Goal: Information Seeking & Learning: Learn about a topic

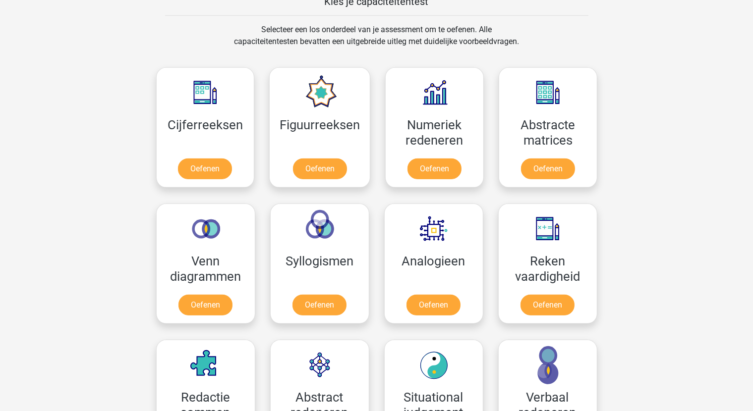
scroll to position [595, 0]
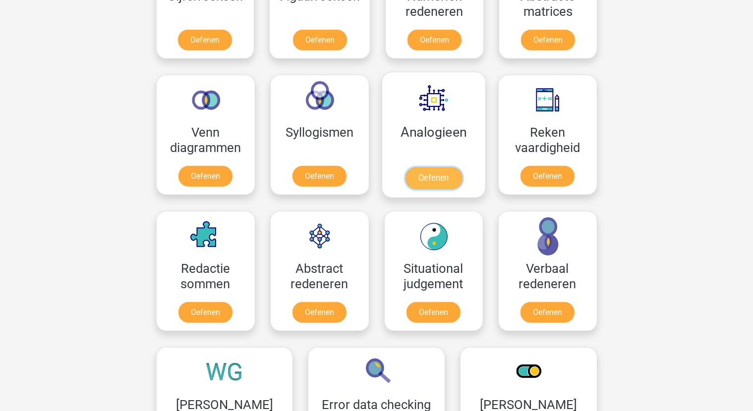
click at [426, 173] on link "Oefenen" at bounding box center [433, 179] width 56 height 22
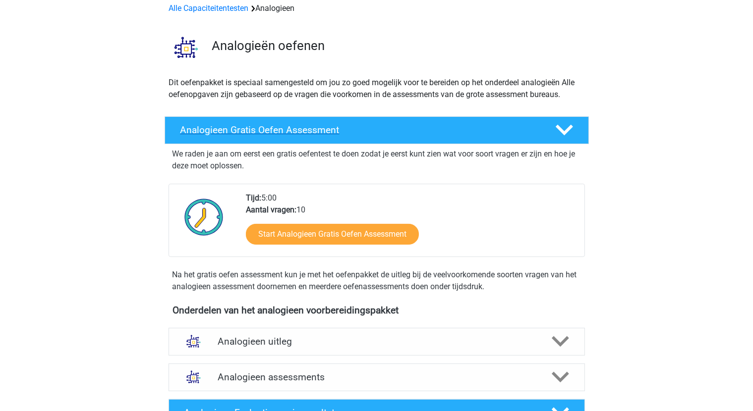
scroll to position [198, 0]
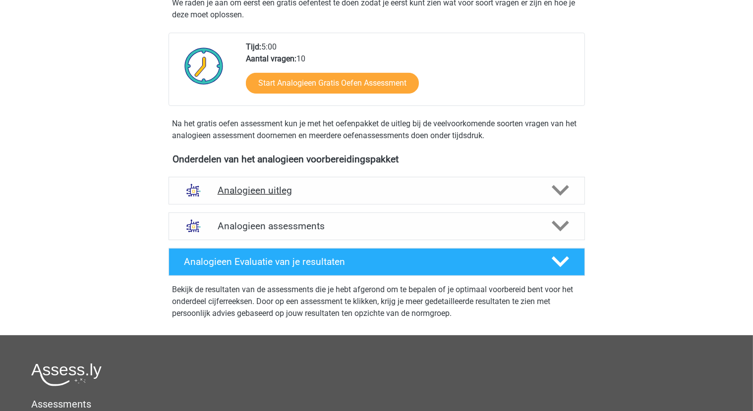
click at [335, 197] on div "Analogieen uitleg" at bounding box center [376, 191] width 416 height 28
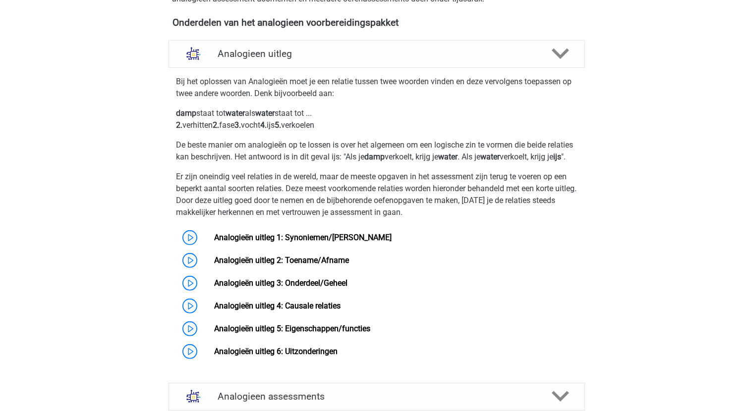
scroll to position [347, 0]
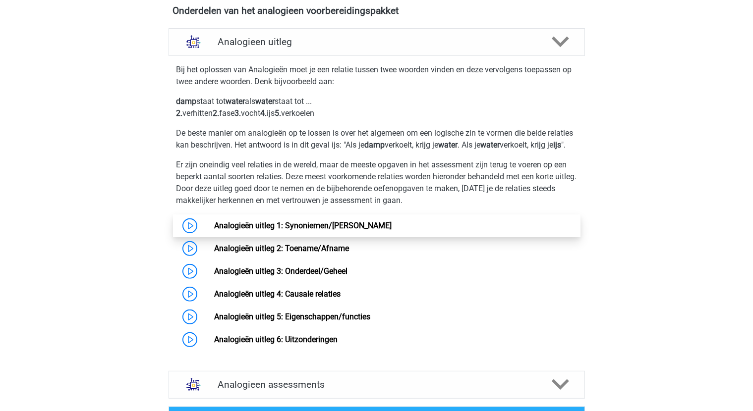
click at [315, 230] on link "Analogieën uitleg 1: Synoniemen/[PERSON_NAME]" at bounding box center [302, 225] width 177 height 9
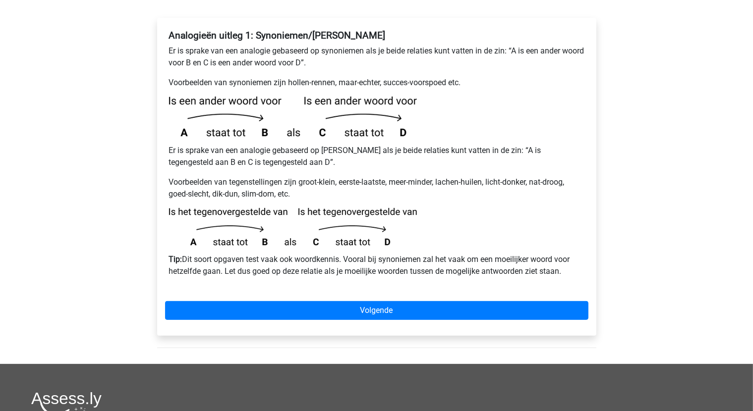
scroll to position [248, 0]
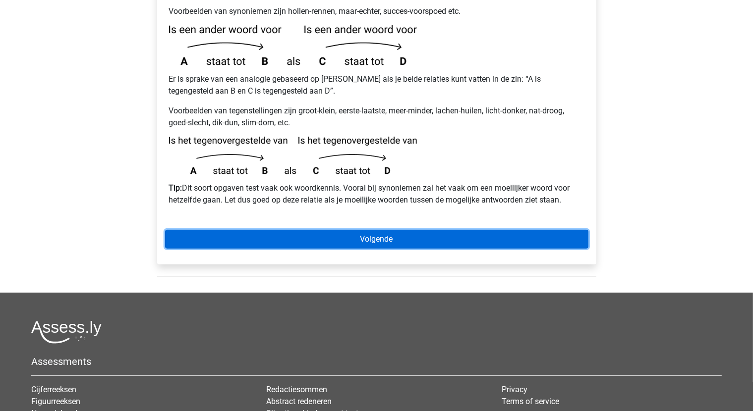
click at [371, 230] on link "Volgende" at bounding box center [376, 239] width 423 height 19
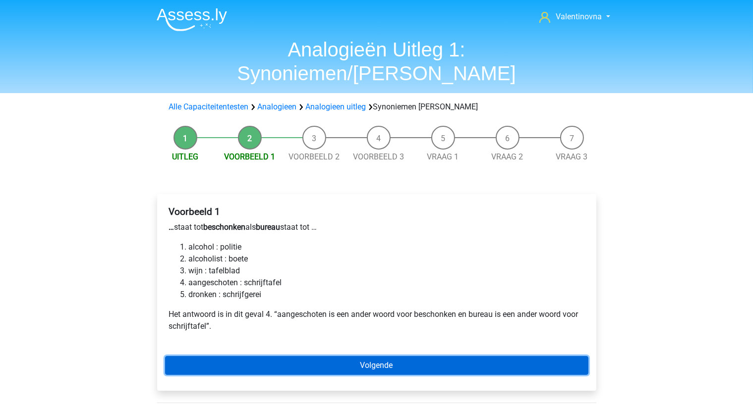
click at [391, 356] on link "Volgende" at bounding box center [376, 365] width 423 height 19
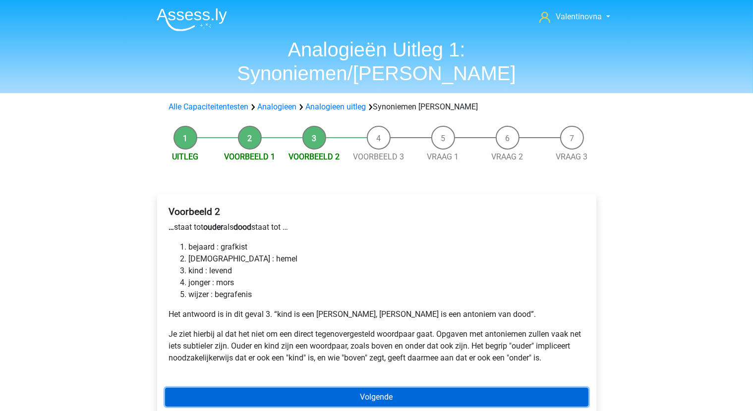
click at [353, 388] on link "Volgende" at bounding box center [376, 397] width 423 height 19
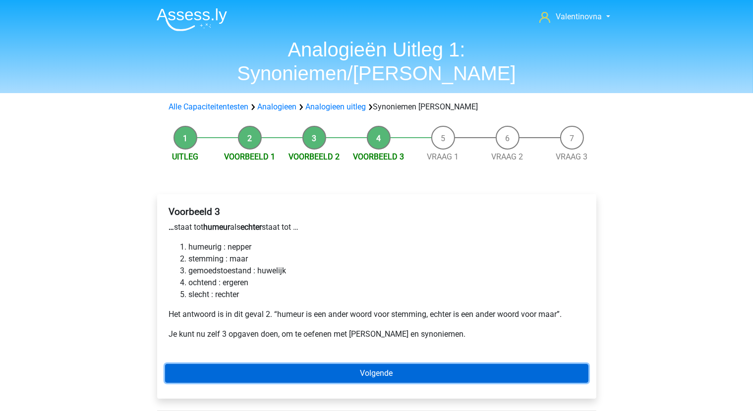
click at [414, 364] on link "Volgende" at bounding box center [376, 373] width 423 height 19
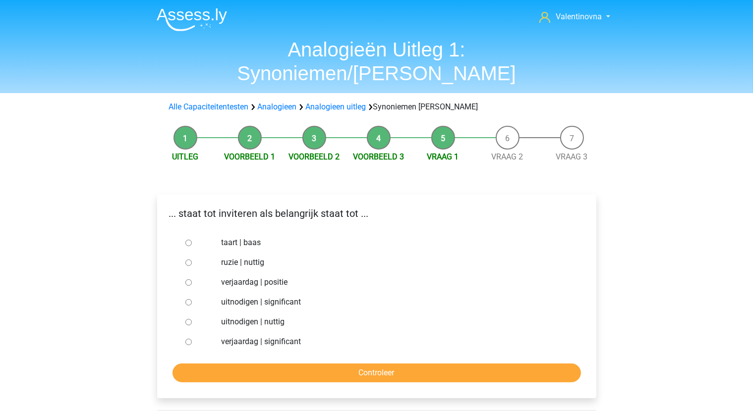
click at [190, 292] on div at bounding box center [197, 302] width 33 height 20
click at [191, 299] on input "uitnodigen | significant" at bounding box center [188, 302] width 6 height 6
radio input "true"
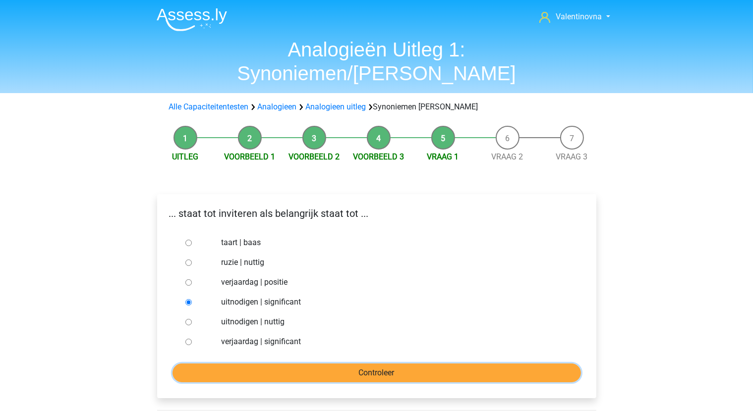
click at [347, 364] on input "Controleer" at bounding box center [376, 373] width 408 height 19
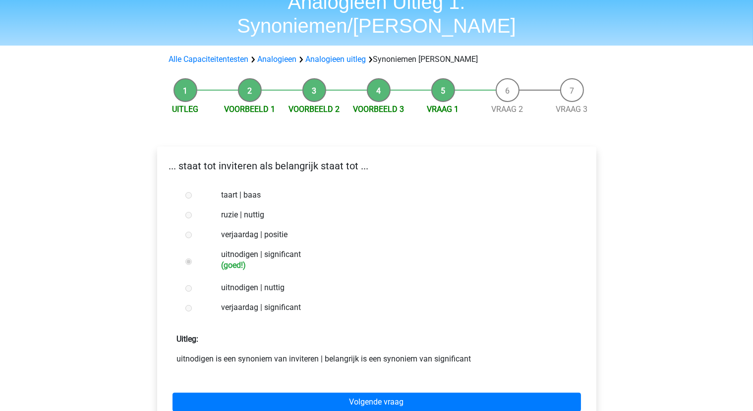
scroll to position [50, 0]
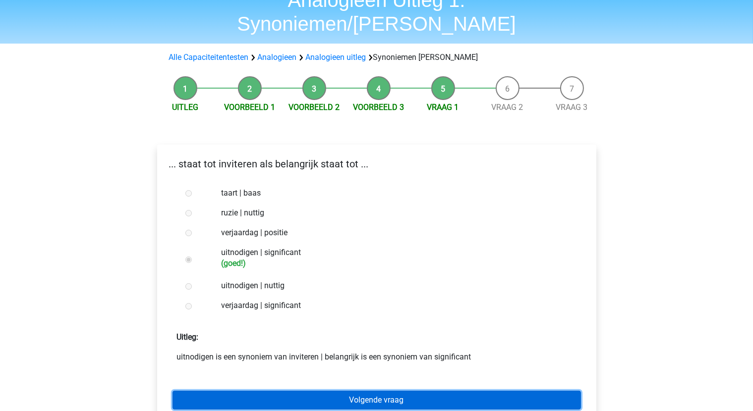
click at [402, 391] on link "Volgende vraag" at bounding box center [376, 400] width 408 height 19
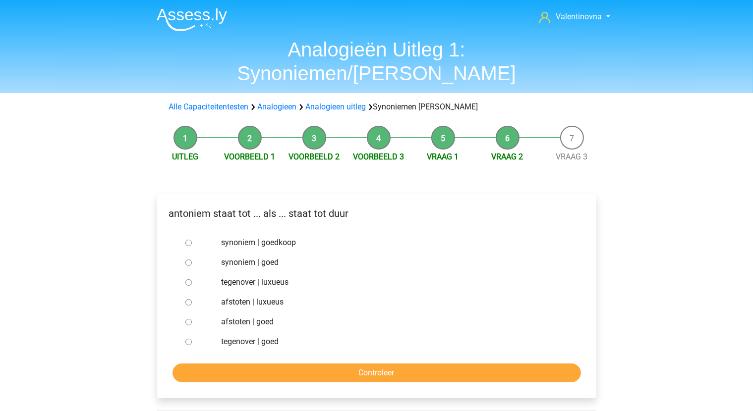
click at [188, 280] on input "tegenover | luxueus" at bounding box center [188, 283] width 6 height 6
radio input "true"
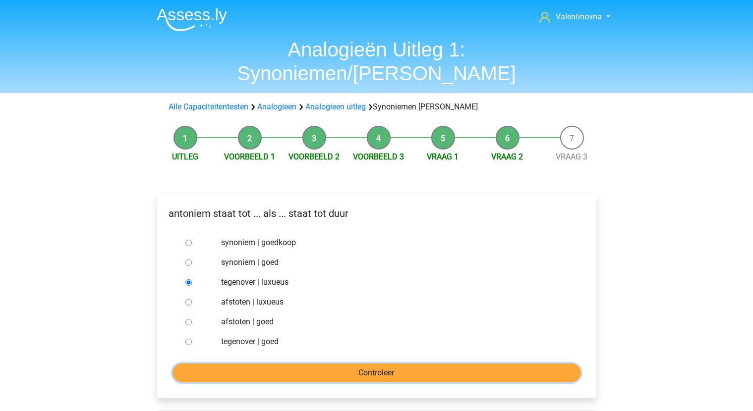
click at [318, 364] on input "Controleer" at bounding box center [376, 373] width 408 height 19
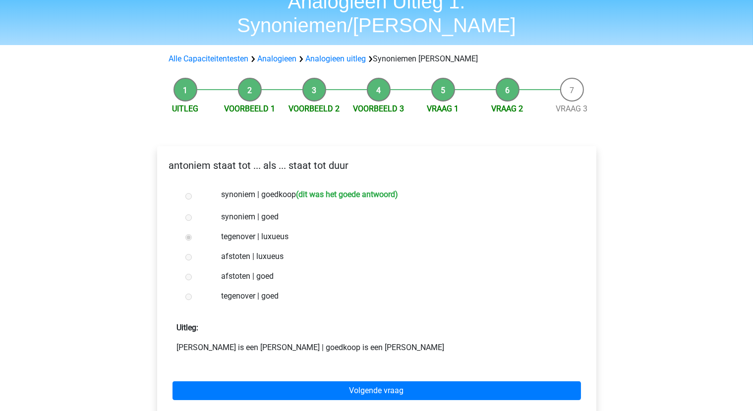
scroll to position [50, 0]
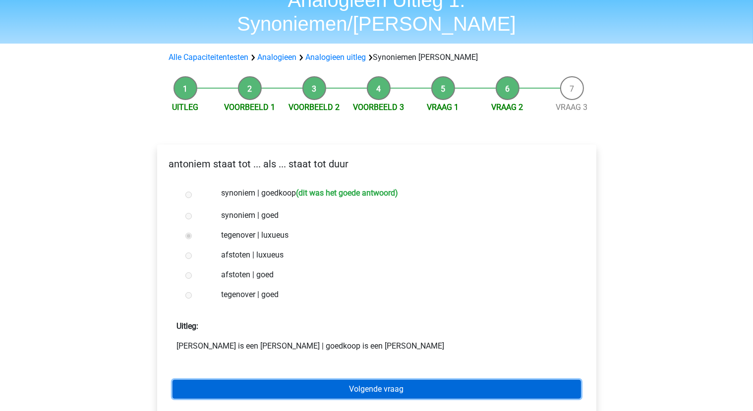
click at [367, 380] on link "Volgende vraag" at bounding box center [376, 389] width 408 height 19
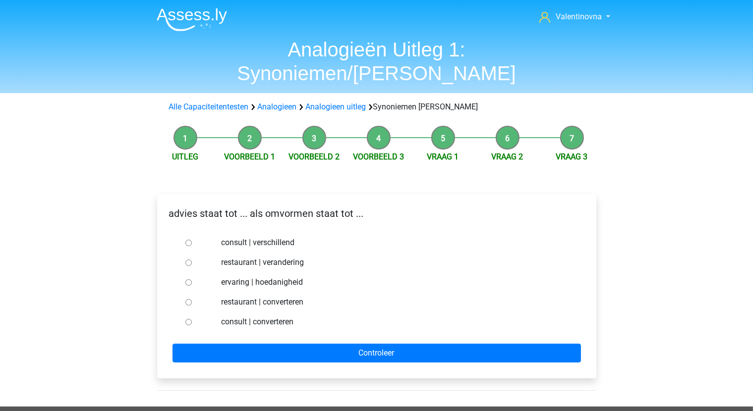
click at [186, 280] on input "ervaring | hoedanigheid" at bounding box center [188, 283] width 6 height 6
radio input "true"
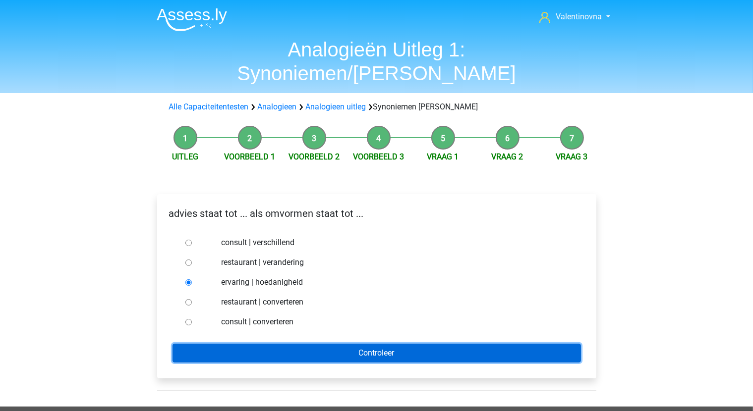
click at [330, 344] on input "Controleer" at bounding box center [376, 353] width 408 height 19
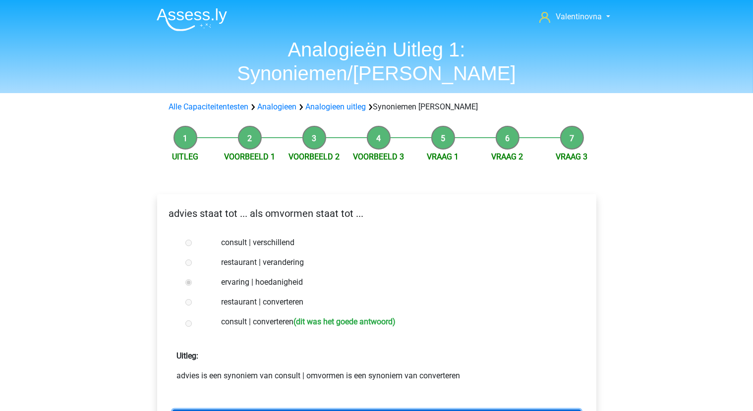
click at [398, 410] on link "Terug naar analogieën oefenen" at bounding box center [376, 419] width 408 height 19
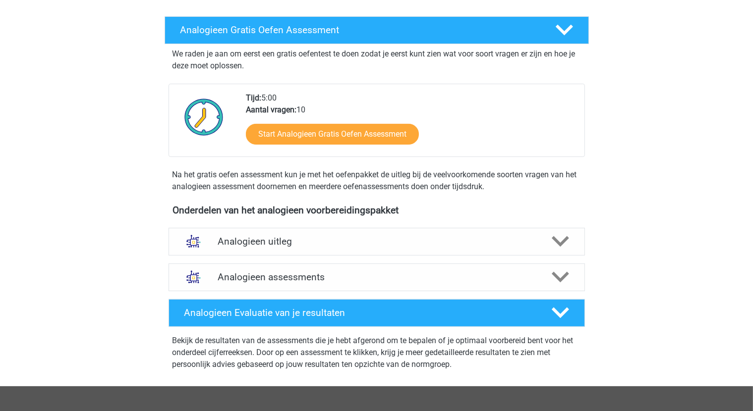
scroll to position [149, 0]
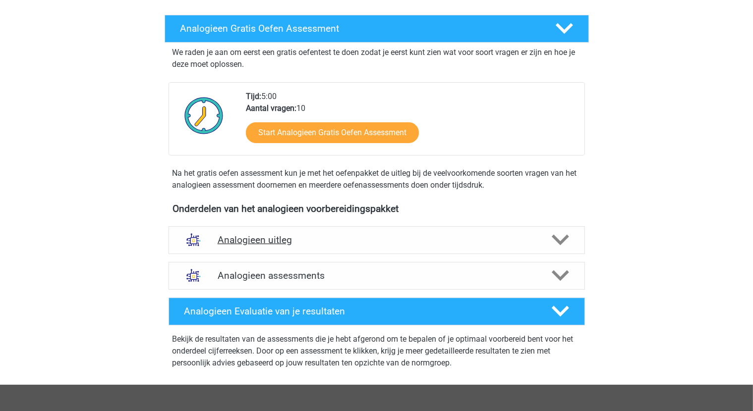
click at [566, 234] on icon at bounding box center [560, 239] width 17 height 17
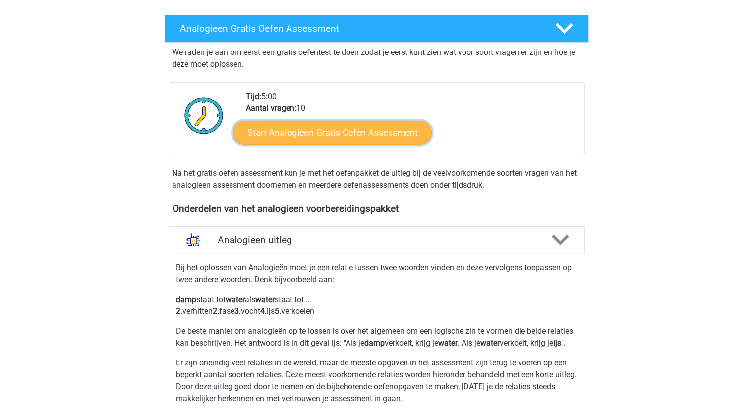
click at [327, 135] on link "Start Analogieen Gratis Oefen Assessment" at bounding box center [332, 132] width 199 height 24
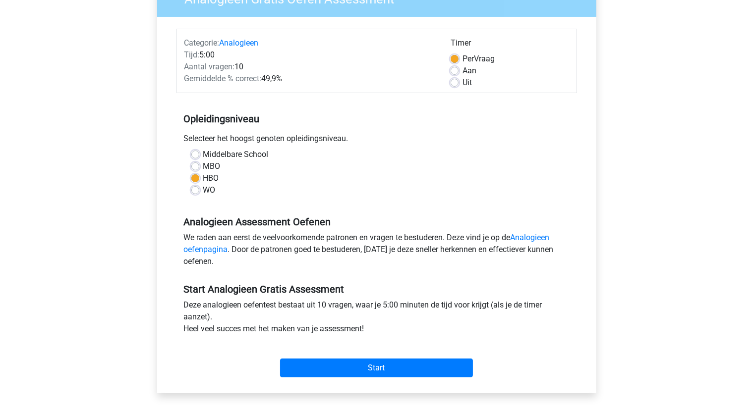
scroll to position [99, 0]
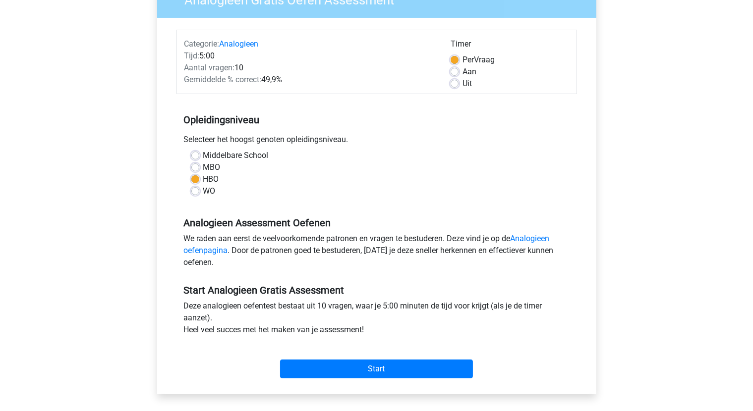
click at [462, 72] on label "Aan" at bounding box center [469, 72] width 14 height 12
click at [454, 72] on input "Aan" at bounding box center [454, 71] width 8 height 10
radio input "true"
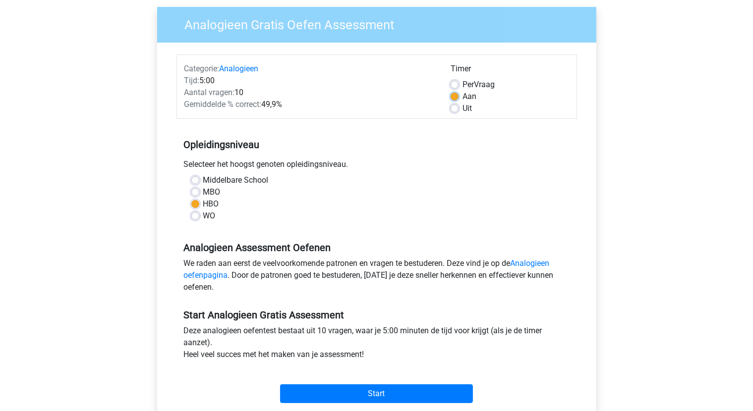
scroll to position [50, 0]
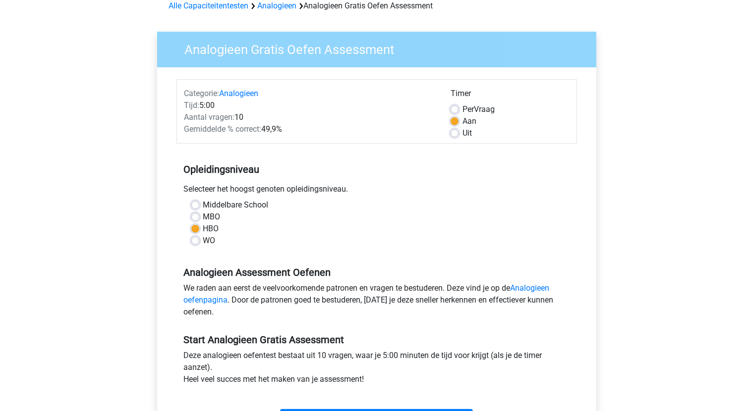
click at [462, 108] on label "Per Vraag" at bounding box center [478, 110] width 32 height 12
click at [451, 108] on input "Per Vraag" at bounding box center [454, 109] width 8 height 10
radio input "true"
click at [462, 119] on label "Aan" at bounding box center [469, 121] width 14 height 12
click at [454, 119] on input "Aan" at bounding box center [454, 120] width 8 height 10
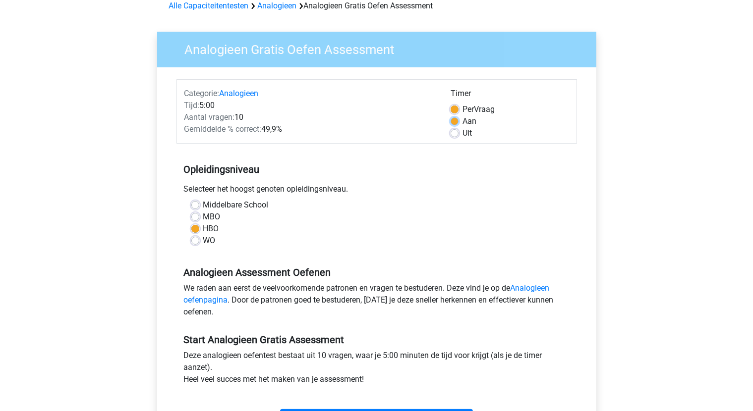
radio input "true"
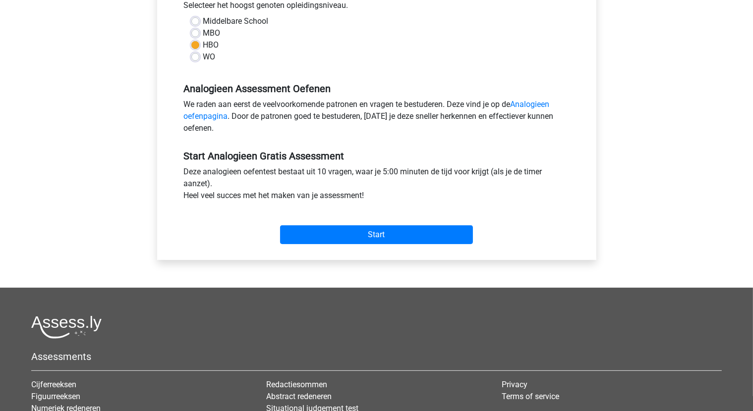
scroll to position [248, 0]
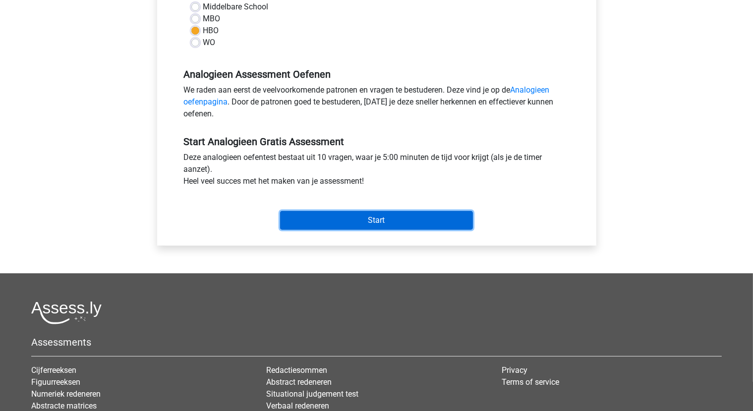
click at [397, 220] on input "Start" at bounding box center [376, 220] width 193 height 19
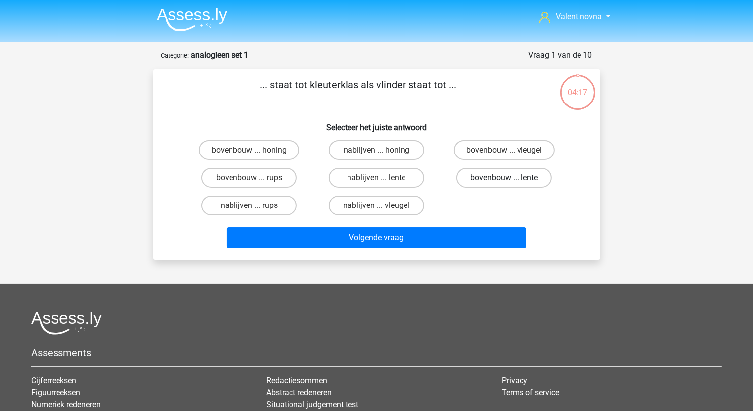
click at [490, 177] on label "bovenbouw ... lente" at bounding box center [504, 178] width 96 height 20
click at [504, 178] on input "bovenbouw ... lente" at bounding box center [507, 181] width 6 height 6
radio input "true"
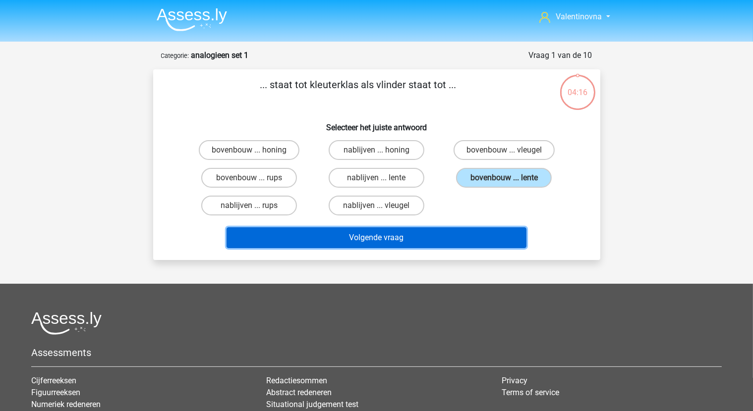
click at [442, 234] on button "Volgende vraag" at bounding box center [376, 237] width 300 height 21
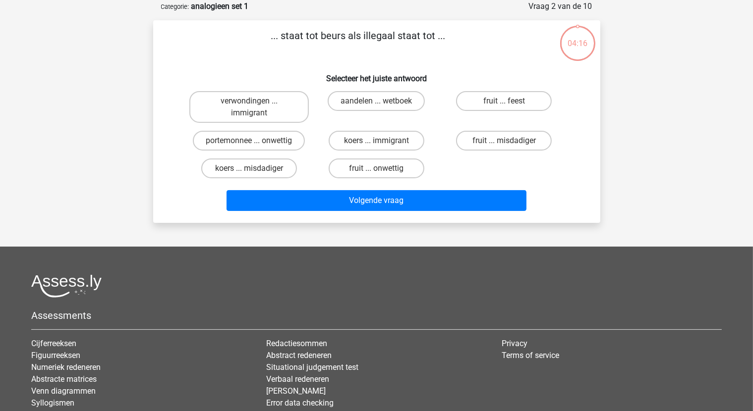
scroll to position [50, 0]
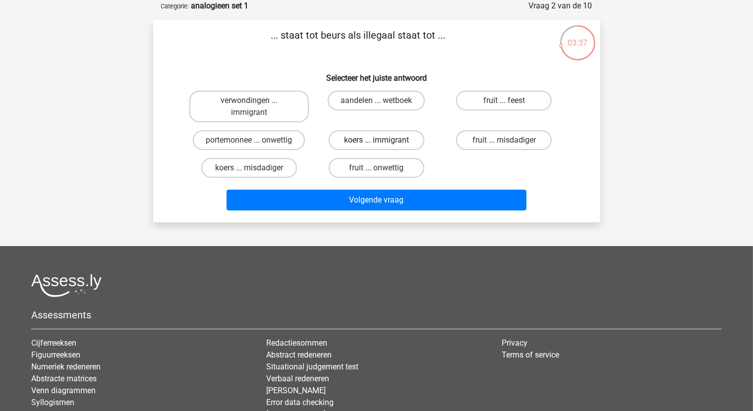
click at [385, 143] on label "koers ... immigrant" at bounding box center [377, 140] width 96 height 20
click at [383, 143] on input "koers ... immigrant" at bounding box center [379, 143] width 6 height 6
radio input "true"
click at [385, 100] on label "aandelen ... wetboek" at bounding box center [376, 101] width 97 height 20
click at [383, 101] on input "aandelen ... wetboek" at bounding box center [379, 104] width 6 height 6
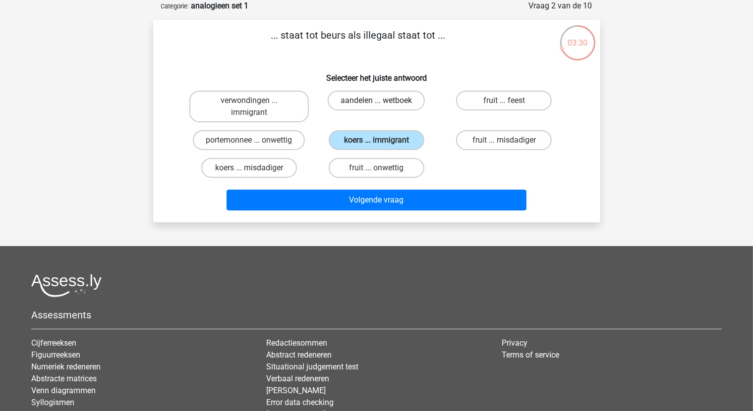
radio input "true"
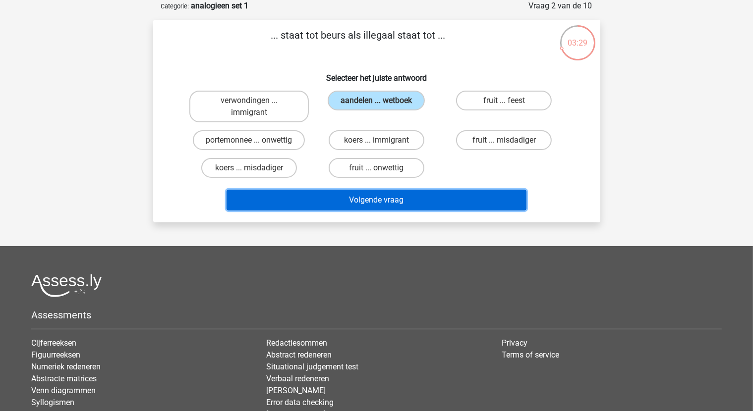
click at [401, 197] on button "Volgende vraag" at bounding box center [376, 200] width 300 height 21
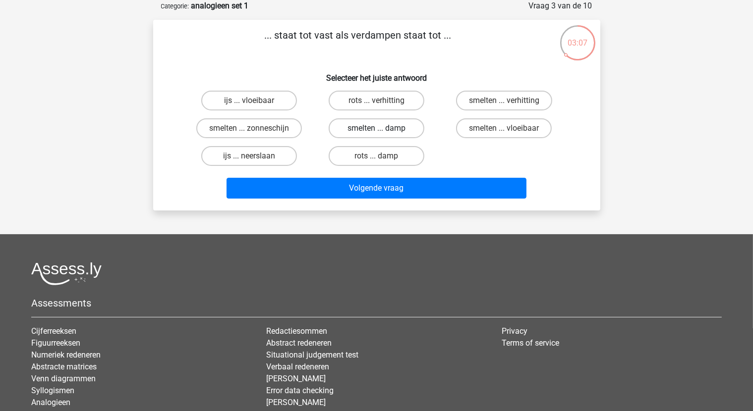
click at [404, 130] on label "smelten ... damp" at bounding box center [377, 128] width 96 height 20
click at [383, 130] on input "smelten ... damp" at bounding box center [379, 131] width 6 height 6
radio input "true"
click at [248, 159] on label "ijs ... neerslaan" at bounding box center [249, 156] width 96 height 20
click at [249, 159] on input "ijs ... neerslaan" at bounding box center [252, 159] width 6 height 6
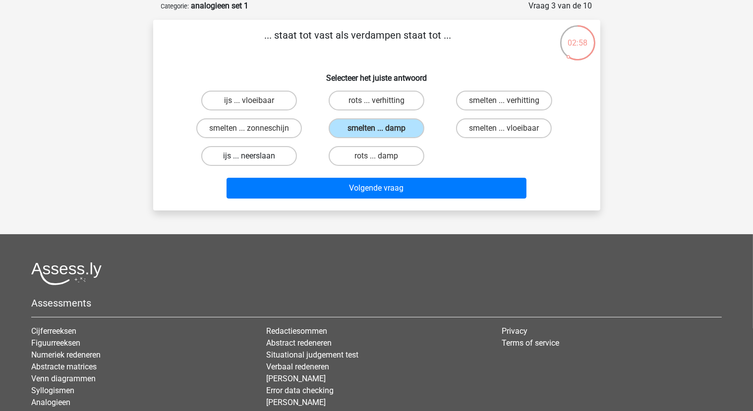
radio input "true"
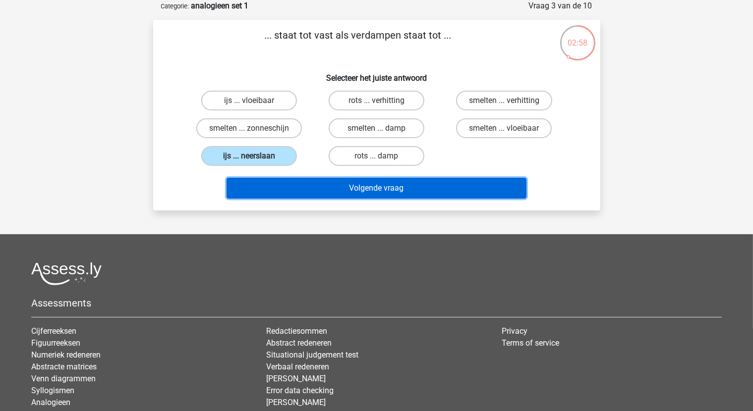
click at [328, 182] on button "Volgende vraag" at bounding box center [376, 188] width 300 height 21
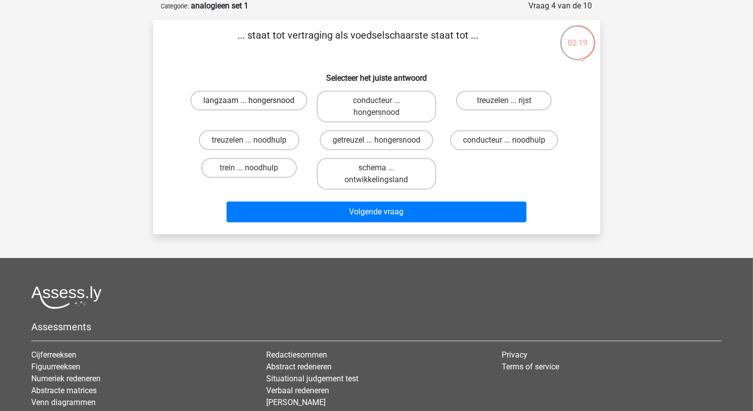
click at [295, 107] on label "langzaam ... hongersnood" at bounding box center [248, 101] width 117 height 20
click at [255, 107] on input "langzaam ... hongersnood" at bounding box center [252, 104] width 6 height 6
radio input "true"
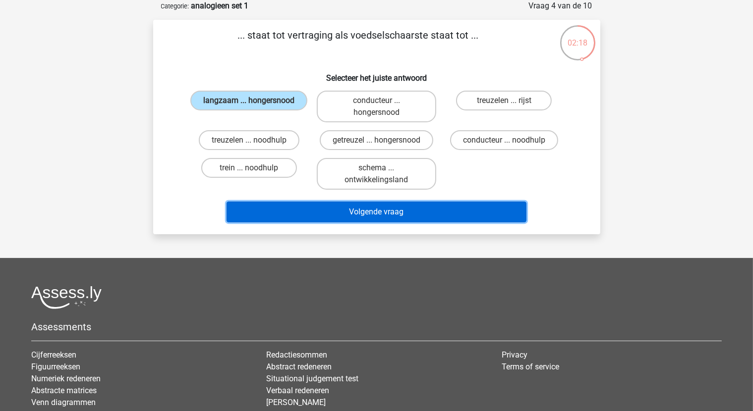
click at [366, 210] on button "Volgende vraag" at bounding box center [376, 212] width 300 height 21
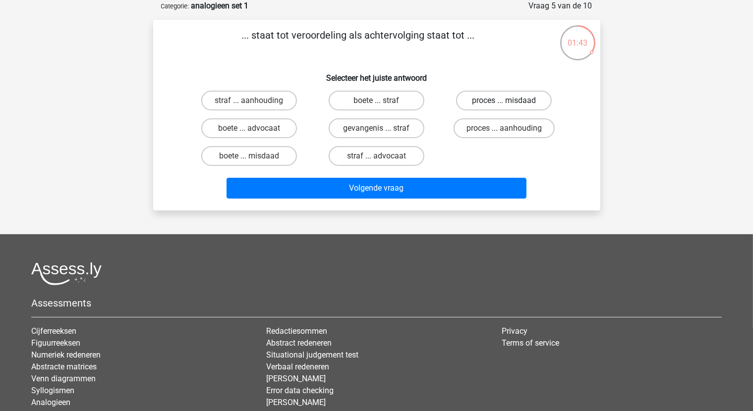
click at [504, 102] on label "proces ... misdaad" at bounding box center [504, 101] width 96 height 20
click at [504, 102] on input "proces ... misdaad" at bounding box center [507, 104] width 6 height 6
radio input "true"
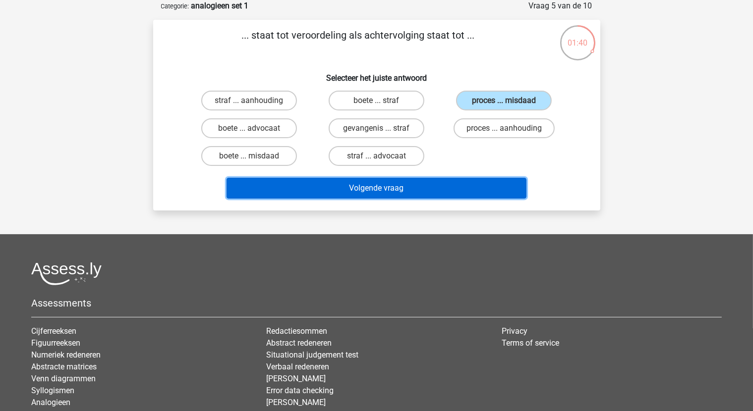
click at [426, 189] on button "Volgende vraag" at bounding box center [376, 188] width 300 height 21
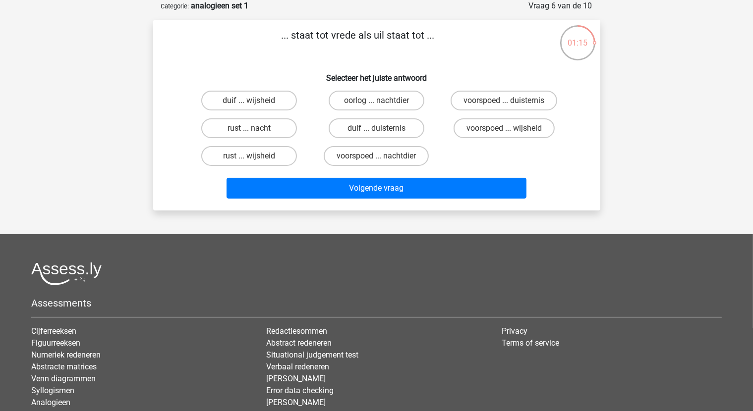
click at [380, 104] on input "oorlog ... nachtdier" at bounding box center [379, 104] width 6 height 6
radio input "true"
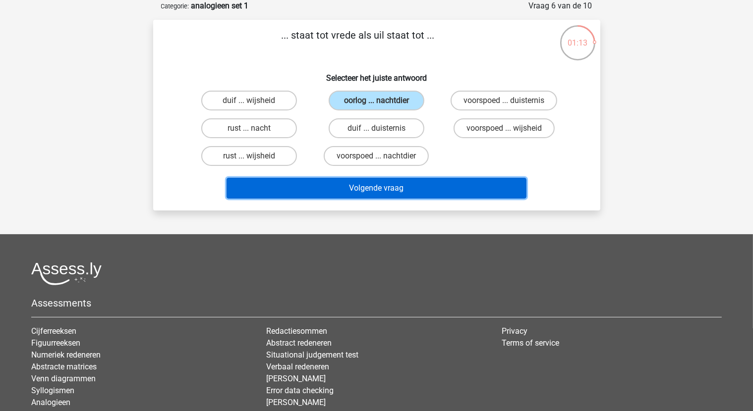
click at [418, 182] on button "Volgende vraag" at bounding box center [376, 188] width 300 height 21
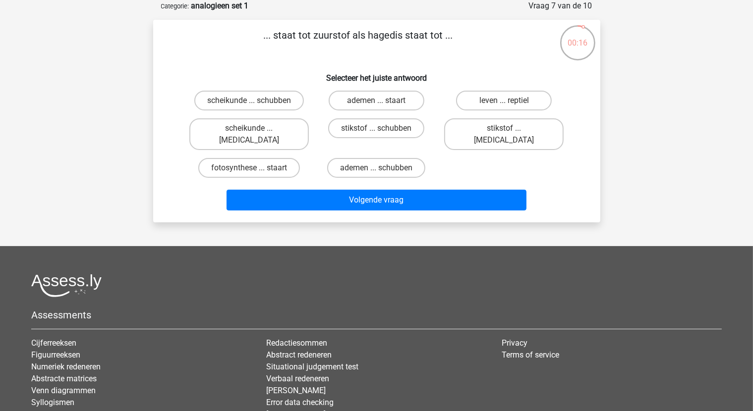
click at [380, 168] on input "ademen ... schubben" at bounding box center [379, 171] width 6 height 6
radio input "true"
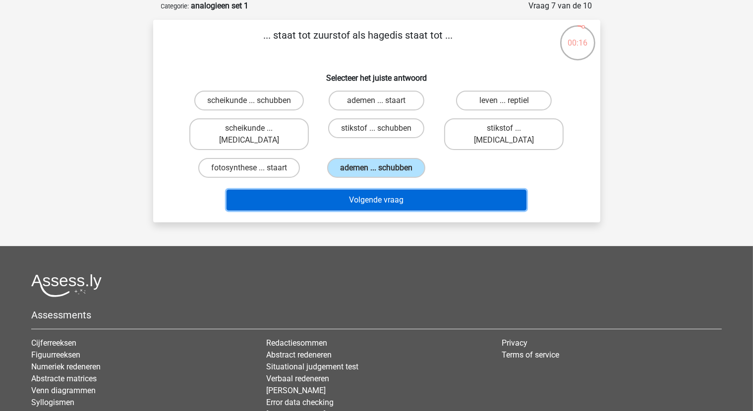
click at [385, 190] on button "Volgende vraag" at bounding box center [376, 200] width 300 height 21
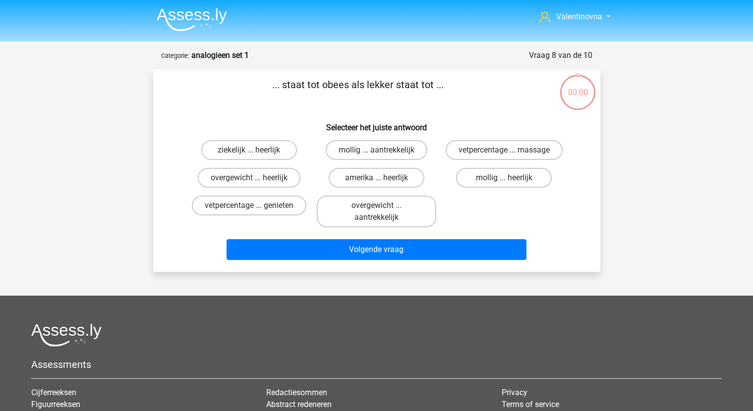
scroll to position [50, 0]
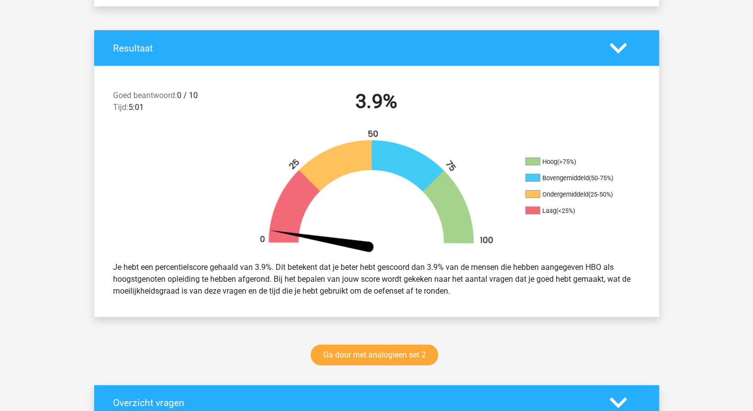
scroll to position [198, 0]
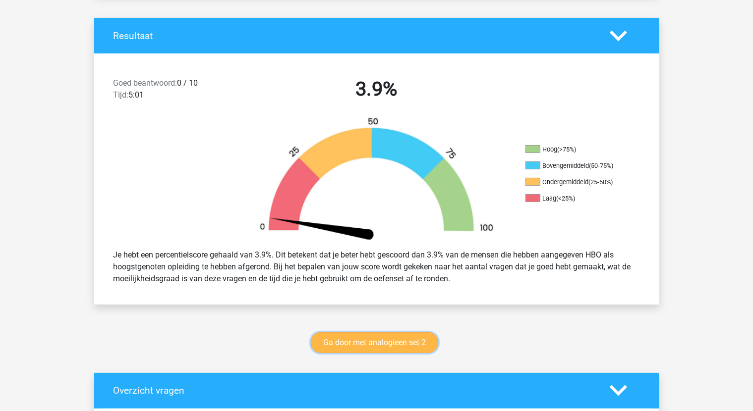
click at [399, 337] on link "Ga door met analogieen set 2" at bounding box center [374, 343] width 127 height 21
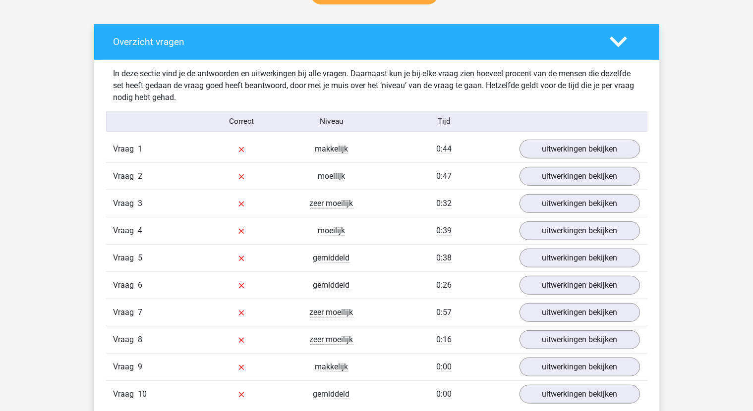
scroll to position [644, 0]
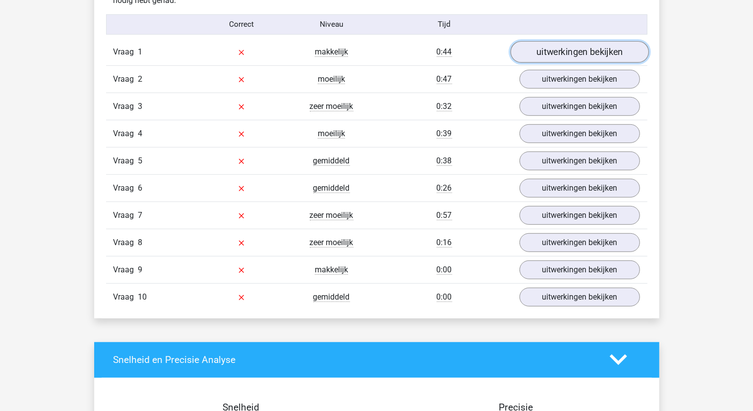
click at [563, 51] on link "uitwerkingen bekijken" at bounding box center [579, 52] width 138 height 22
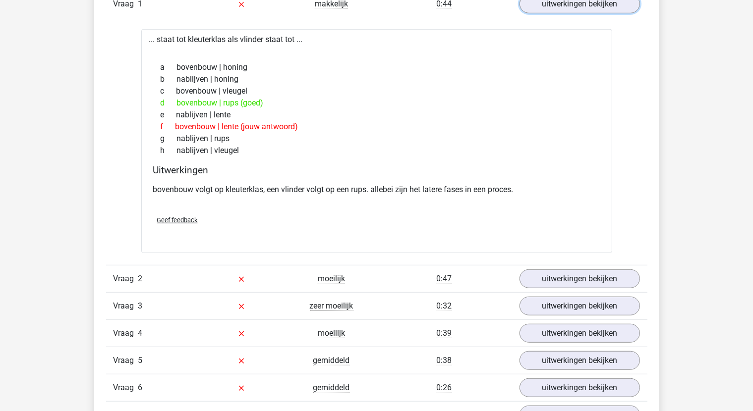
scroll to position [694, 0]
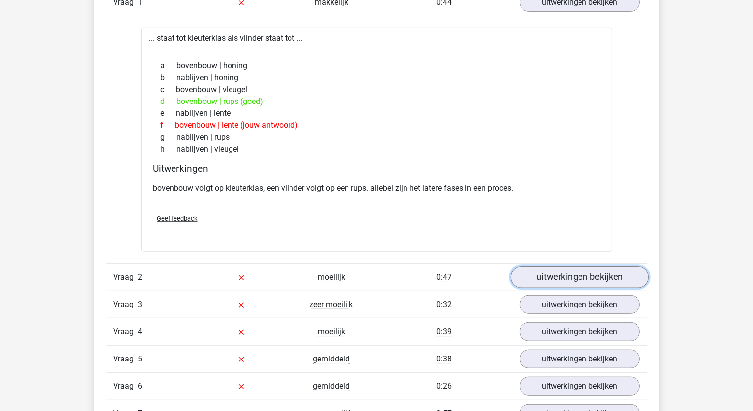
click at [602, 280] on link "uitwerkingen bekijken" at bounding box center [579, 278] width 138 height 22
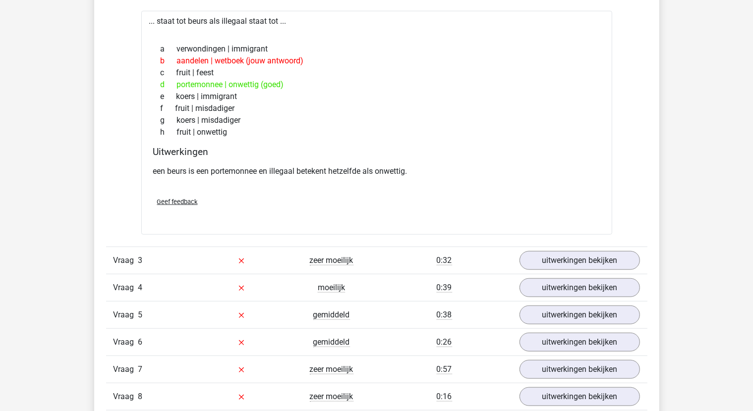
scroll to position [991, 0]
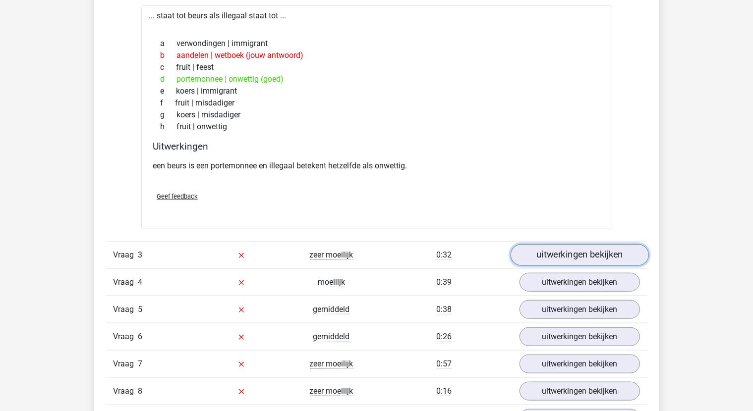
click at [567, 256] on link "uitwerkingen bekijken" at bounding box center [579, 256] width 138 height 22
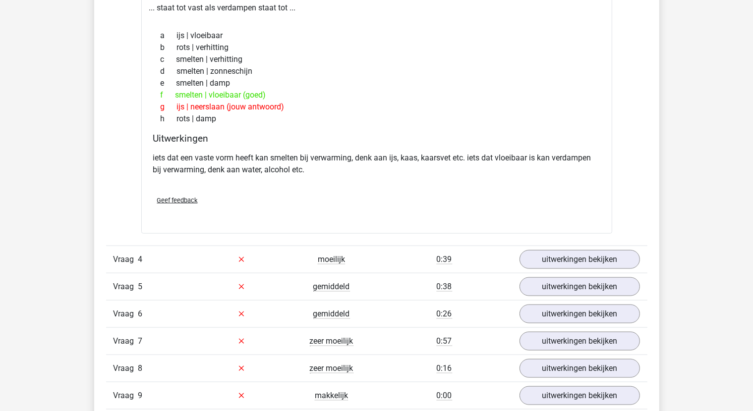
scroll to position [1288, 0]
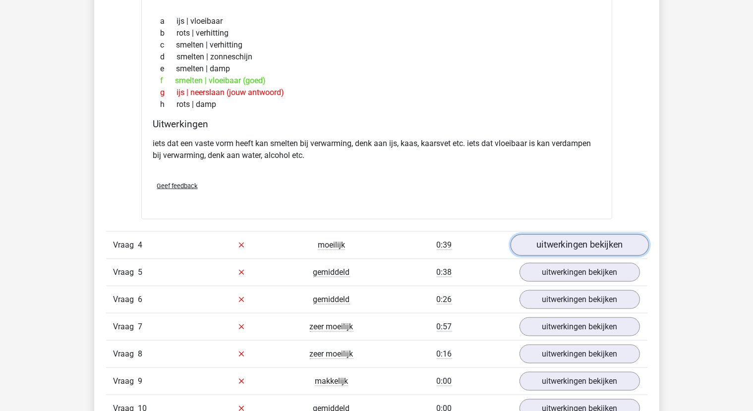
click at [575, 247] on link "uitwerkingen bekijken" at bounding box center [579, 245] width 138 height 22
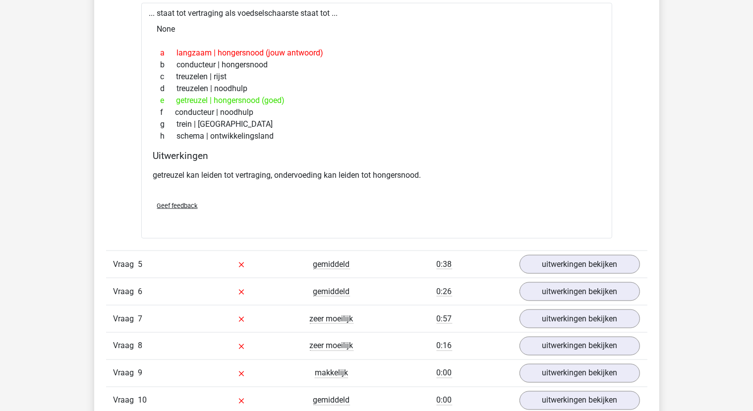
scroll to position [1586, 0]
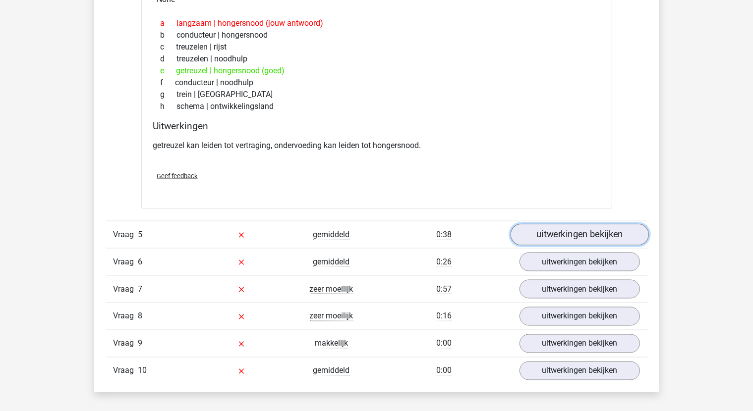
click at [569, 238] on link "uitwerkingen bekijken" at bounding box center [579, 235] width 138 height 22
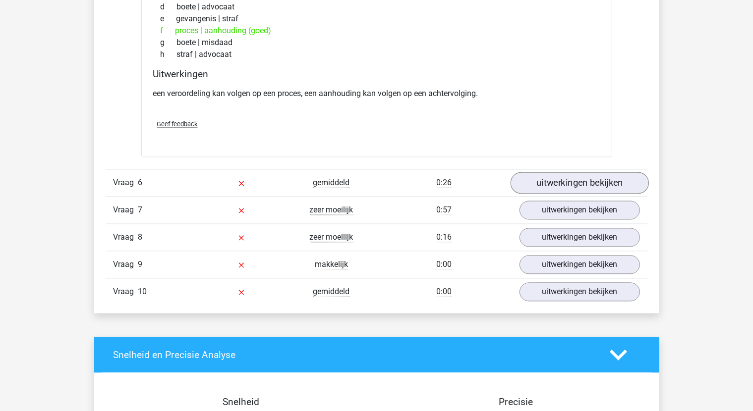
scroll to position [1933, 0]
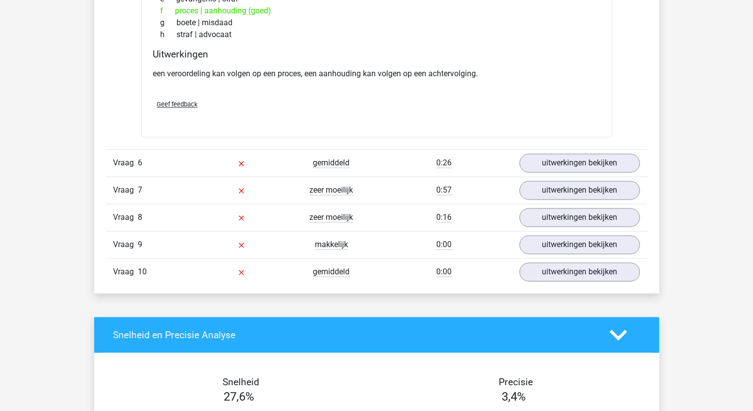
click at [583, 170] on div "Vraag 6 gemiddeld 0:26 uitwerkingen bekijken" at bounding box center [376, 162] width 541 height 27
click at [573, 161] on link "uitwerkingen bekijken" at bounding box center [579, 163] width 138 height 22
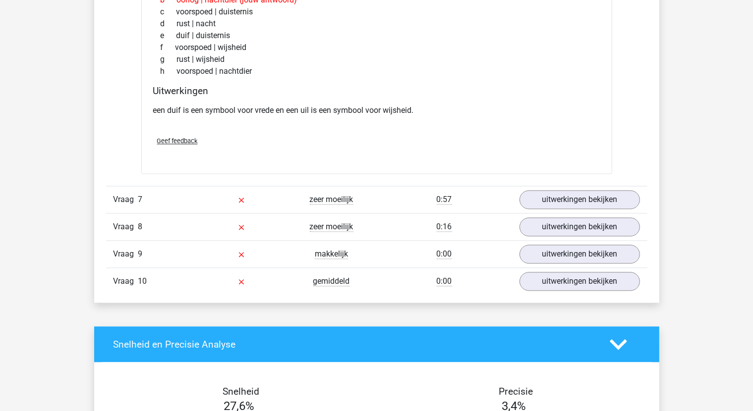
scroll to position [2181, 0]
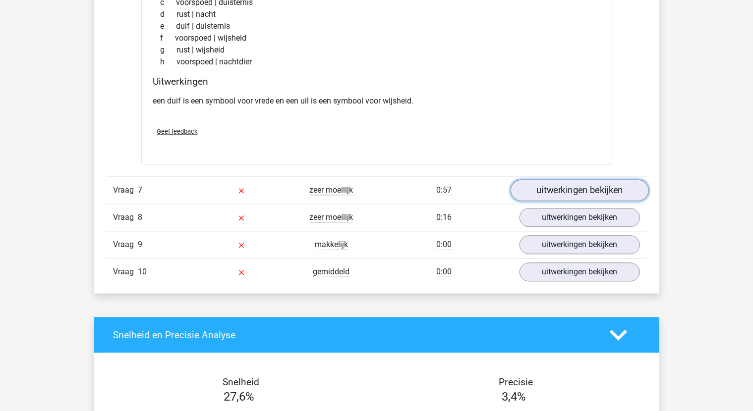
click at [613, 190] on link "uitwerkingen bekijken" at bounding box center [579, 190] width 138 height 22
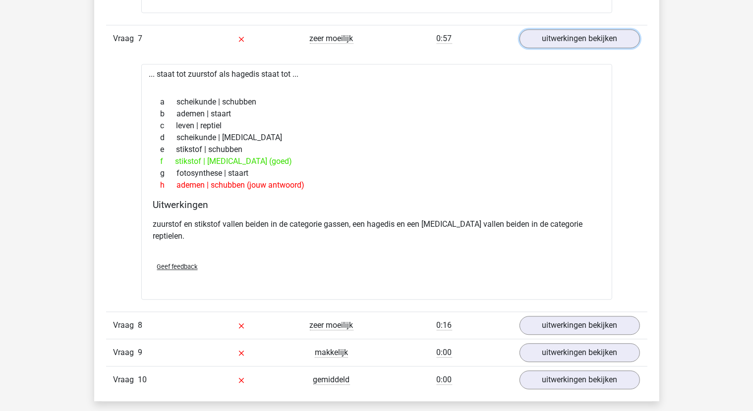
scroll to position [2379, 0]
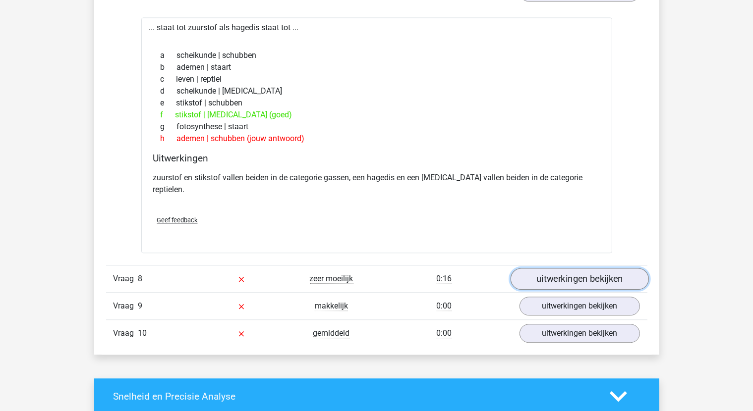
click at [584, 269] on link "uitwerkingen bekijken" at bounding box center [579, 280] width 138 height 22
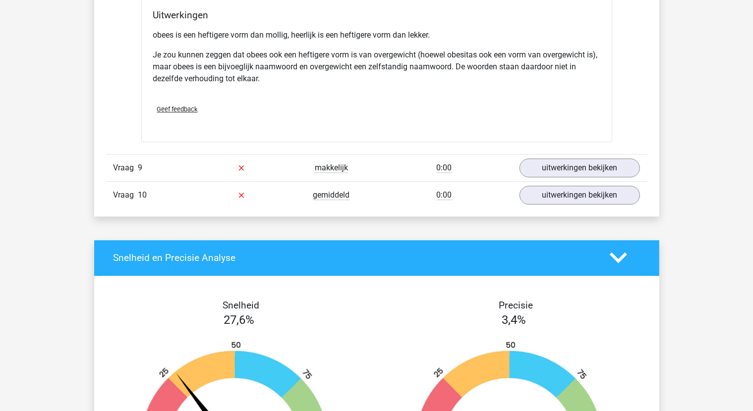
scroll to position [2825, 0]
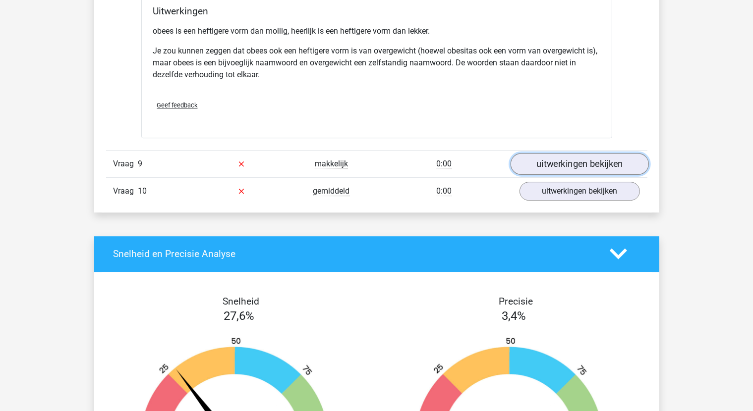
click at [571, 153] on link "uitwerkingen bekijken" at bounding box center [579, 164] width 138 height 22
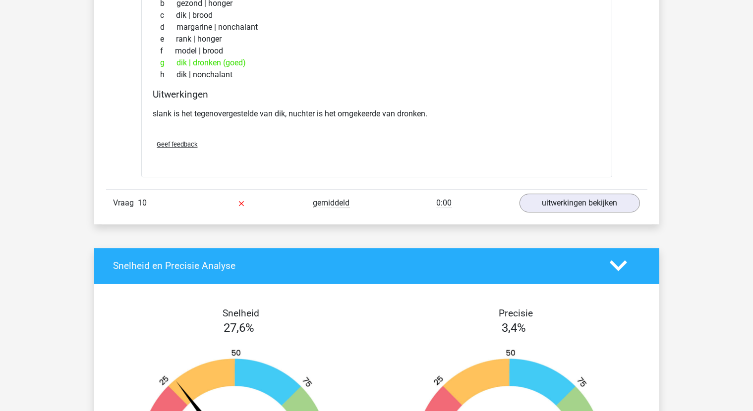
scroll to position [3073, 0]
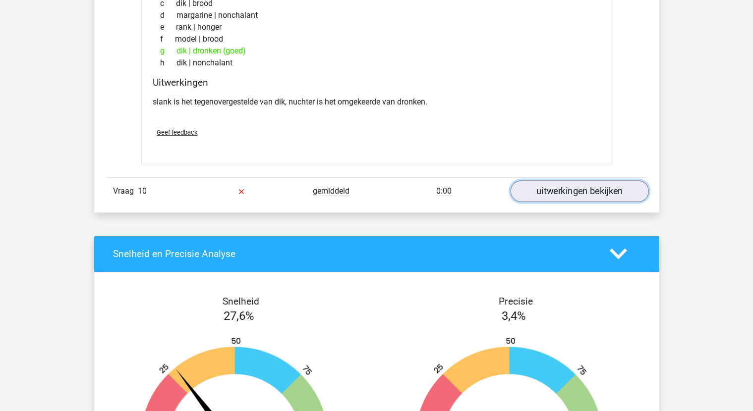
click at [568, 180] on link "uitwerkingen bekijken" at bounding box center [579, 191] width 138 height 22
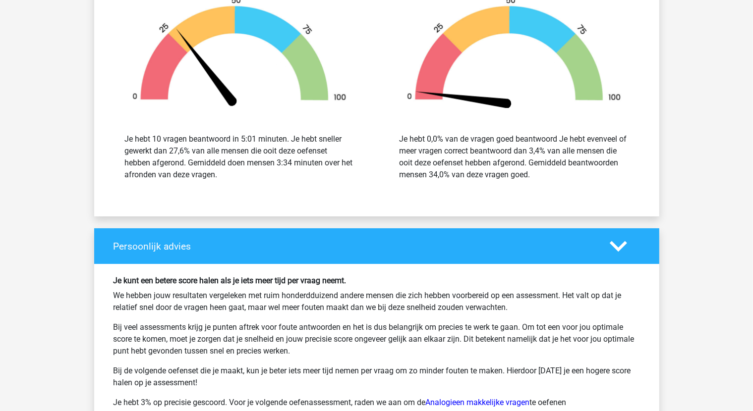
scroll to position [3865, 0]
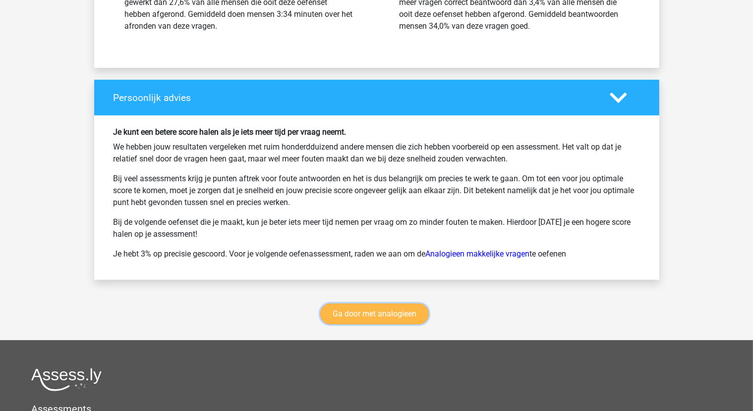
click at [410, 304] on link "Ga door met analogieen" at bounding box center [374, 314] width 109 height 21
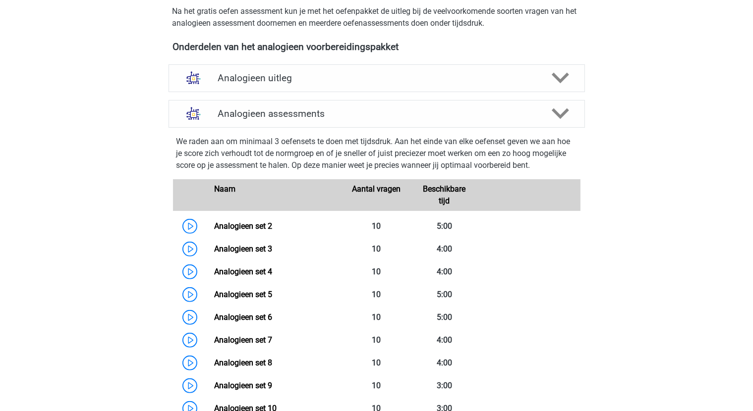
scroll to position [307, 0]
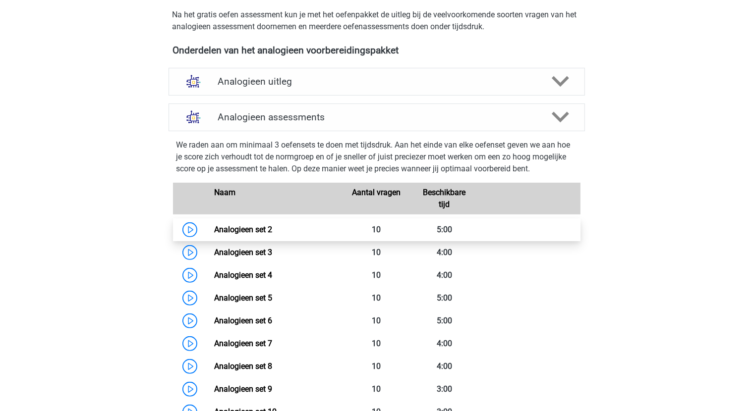
click at [243, 229] on link "Analogieen set 2" at bounding box center [243, 229] width 58 height 9
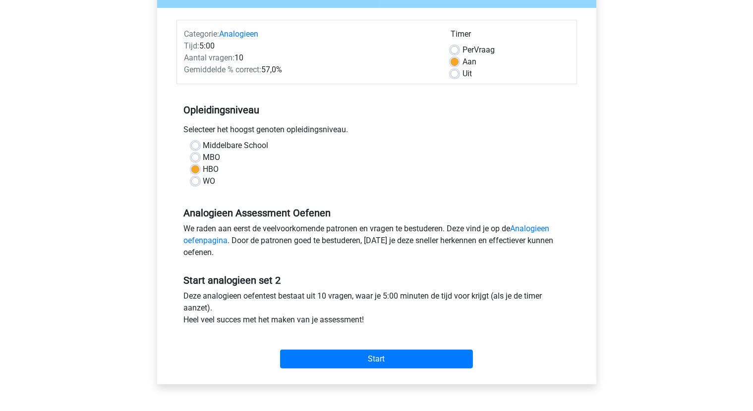
scroll to position [297, 0]
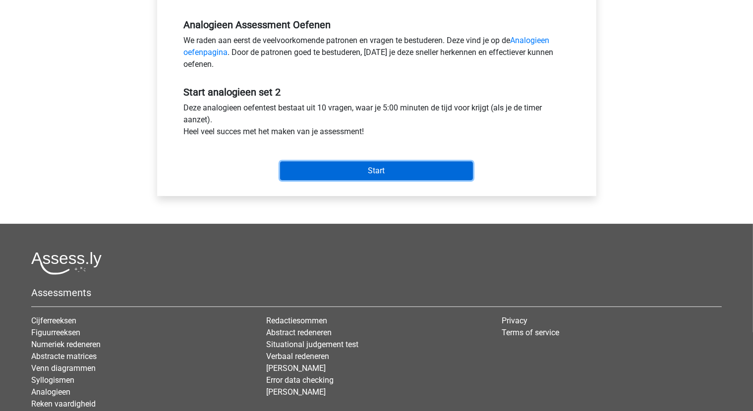
click at [344, 169] on input "Start" at bounding box center [376, 171] width 193 height 19
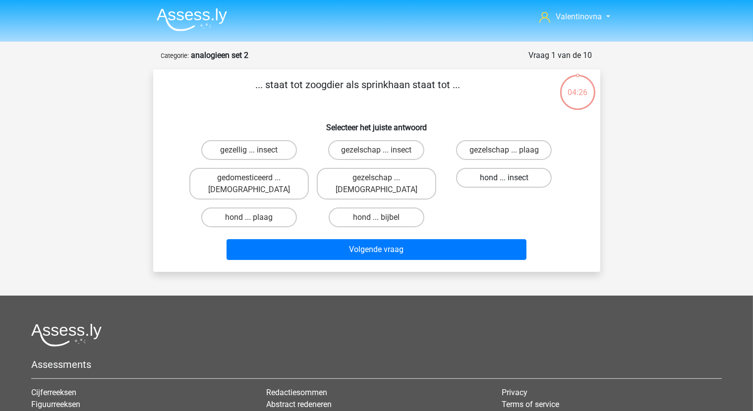
click at [504, 176] on label "hond ... insect" at bounding box center [504, 178] width 96 height 20
click at [504, 178] on input "hond ... insect" at bounding box center [507, 181] width 6 height 6
radio input "true"
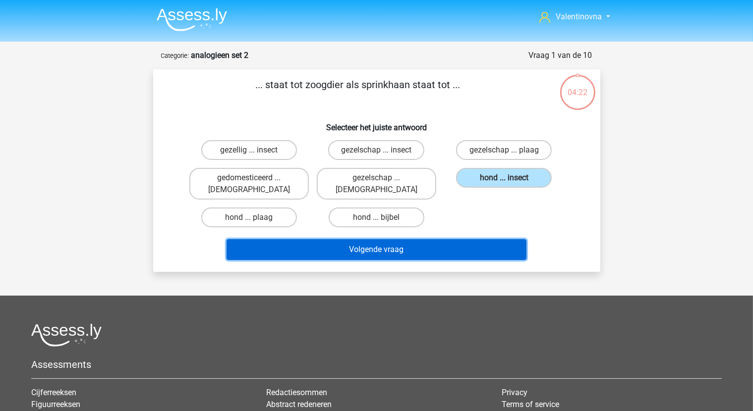
click at [402, 239] on button "Volgende vraag" at bounding box center [376, 249] width 300 height 21
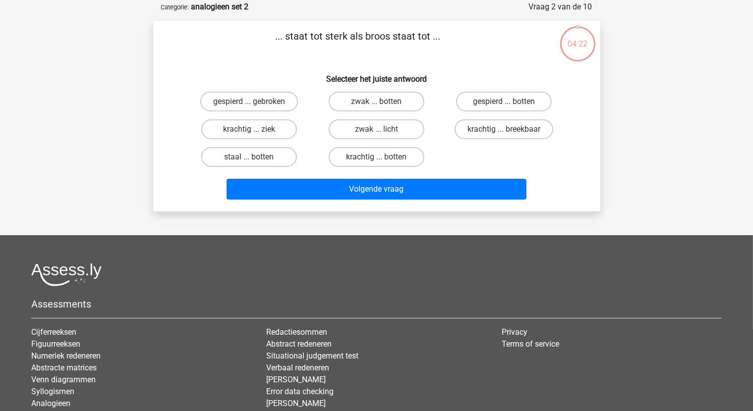
scroll to position [50, 0]
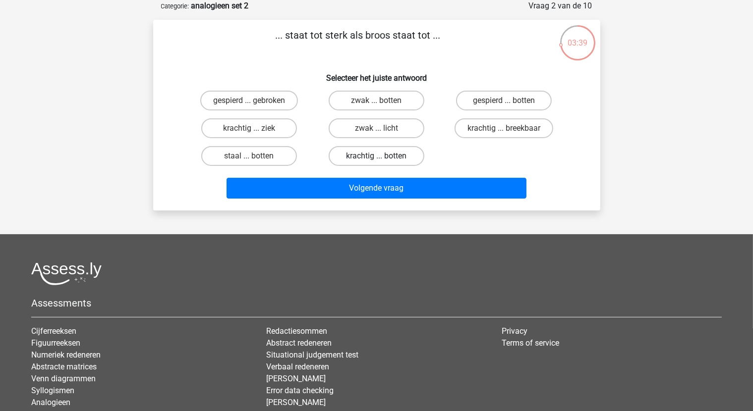
click at [401, 154] on label "krachtig ... botten" at bounding box center [377, 156] width 96 height 20
click at [383, 156] on input "krachtig ... botten" at bounding box center [379, 159] width 6 height 6
radio input "true"
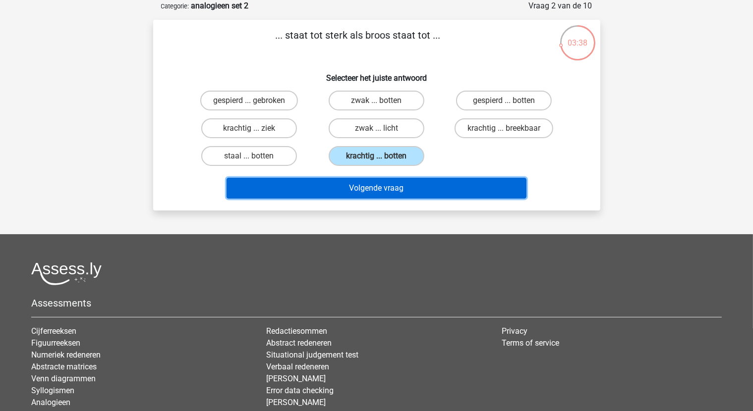
click at [410, 190] on button "Volgende vraag" at bounding box center [376, 188] width 300 height 21
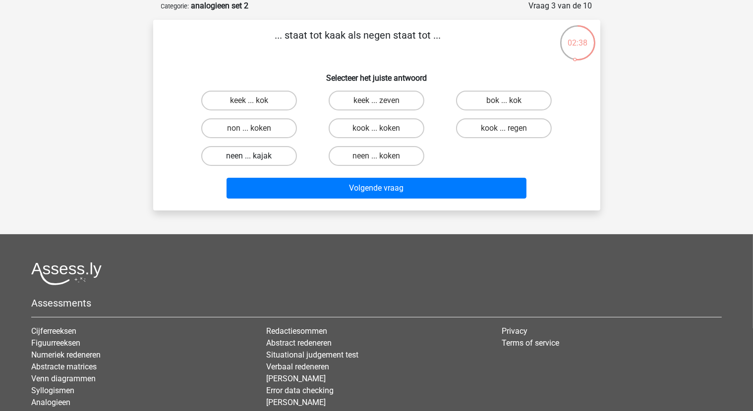
click at [274, 155] on label "neen ... kajak" at bounding box center [249, 156] width 96 height 20
click at [255, 156] on input "neen ... kajak" at bounding box center [252, 159] width 6 height 6
radio input "true"
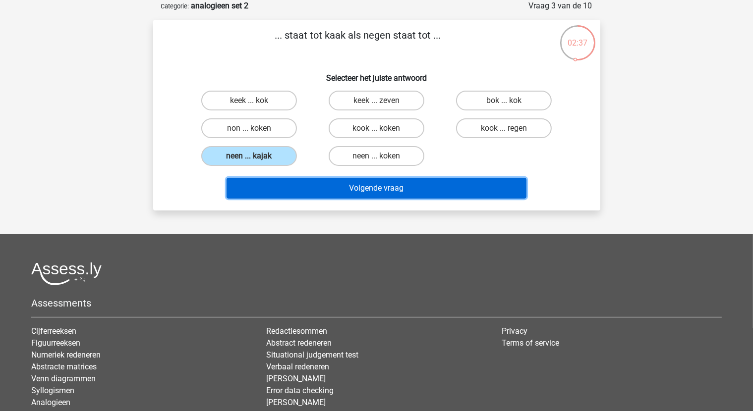
click at [357, 188] on button "Volgende vraag" at bounding box center [376, 188] width 300 height 21
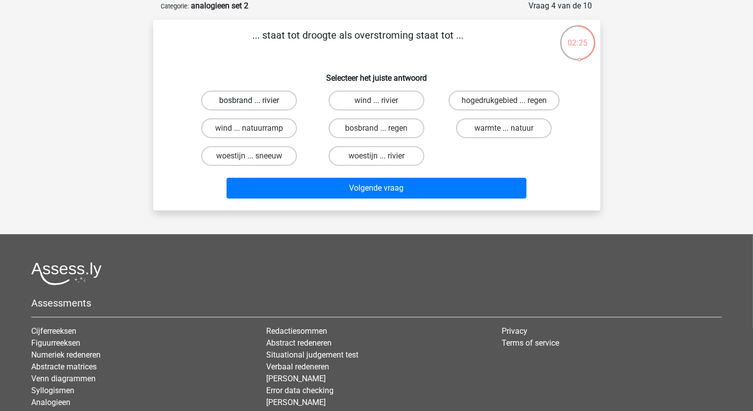
click at [282, 102] on label "bosbrand ... rivier" at bounding box center [249, 101] width 96 height 20
click at [255, 102] on input "bosbrand ... rivier" at bounding box center [252, 104] width 6 height 6
radio input "true"
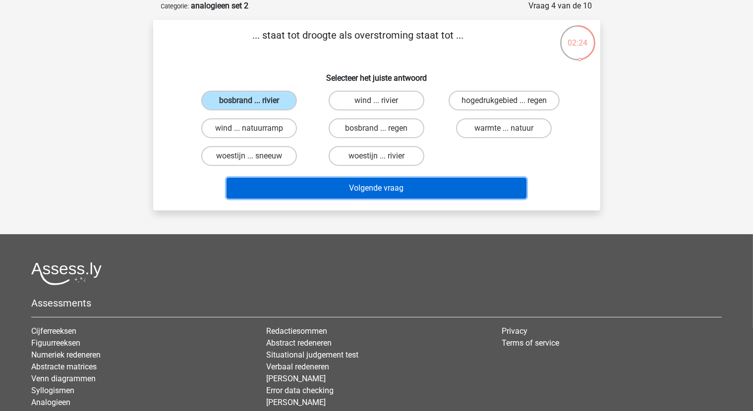
click at [369, 191] on button "Volgende vraag" at bounding box center [376, 188] width 300 height 21
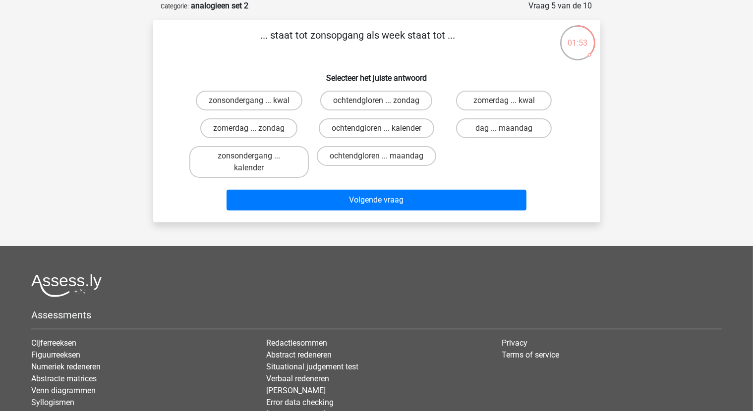
click at [382, 106] on input "ochtendgloren ... zondag" at bounding box center [379, 104] width 6 height 6
radio input "true"
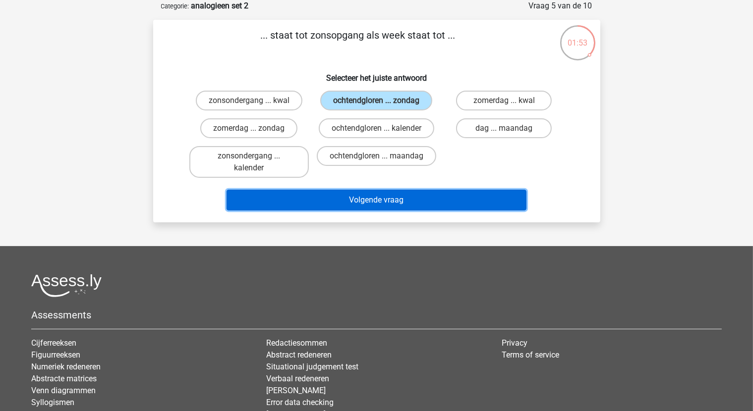
click at [404, 197] on button "Volgende vraag" at bounding box center [376, 200] width 300 height 21
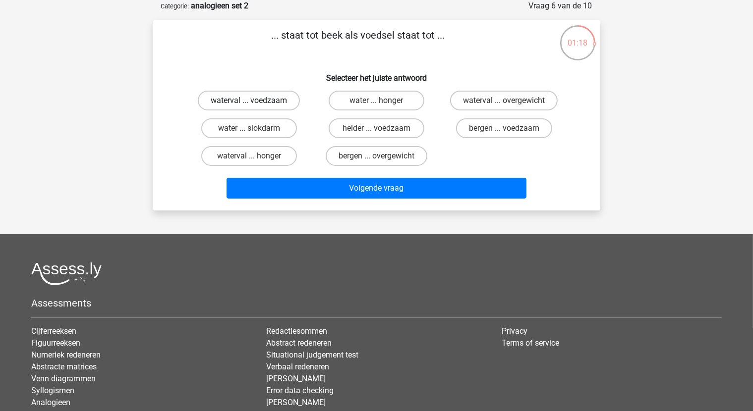
click at [288, 104] on label "waterval ... voedzaam" at bounding box center [249, 101] width 102 height 20
click at [255, 104] on input "waterval ... voedzaam" at bounding box center [252, 104] width 6 height 6
radio input "true"
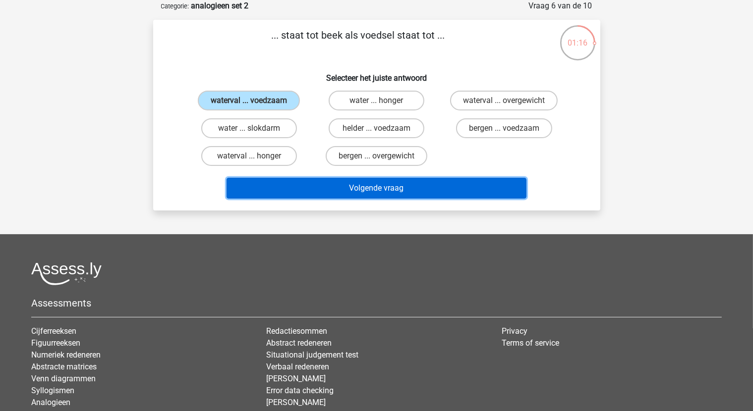
click at [426, 189] on button "Volgende vraag" at bounding box center [376, 188] width 300 height 21
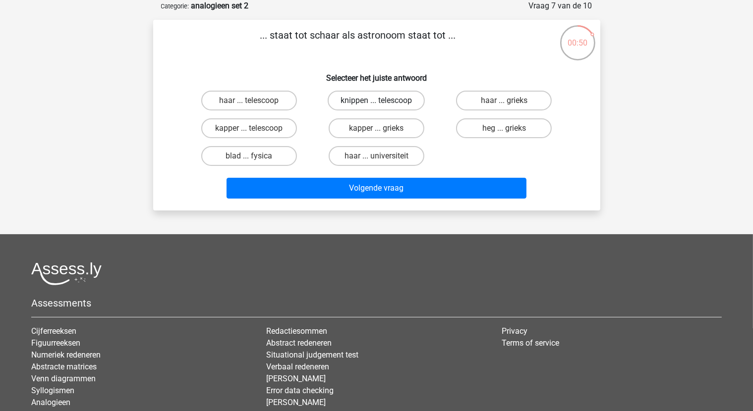
click at [412, 102] on label "knippen ... telescoop" at bounding box center [376, 101] width 97 height 20
click at [383, 102] on input "knippen ... telescoop" at bounding box center [379, 104] width 6 height 6
radio input "true"
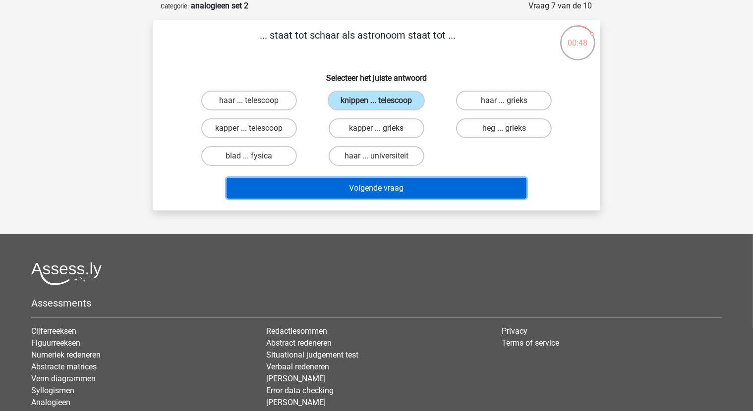
click at [444, 182] on button "Volgende vraag" at bounding box center [376, 188] width 300 height 21
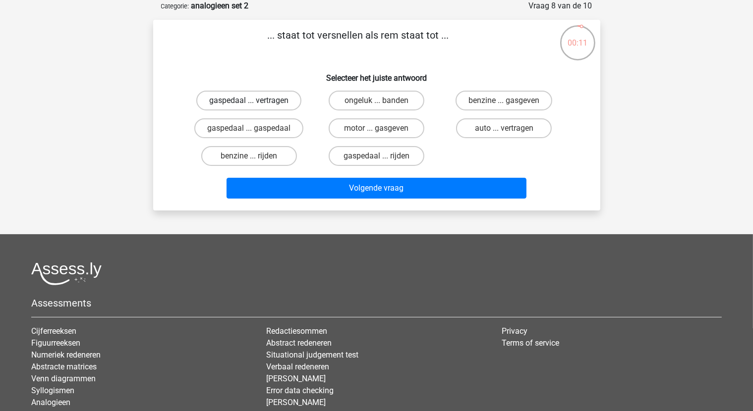
click at [289, 102] on label "gaspedaal ... vertragen" at bounding box center [248, 101] width 105 height 20
click at [255, 102] on input "gaspedaal ... vertragen" at bounding box center [252, 104] width 6 height 6
radio input "true"
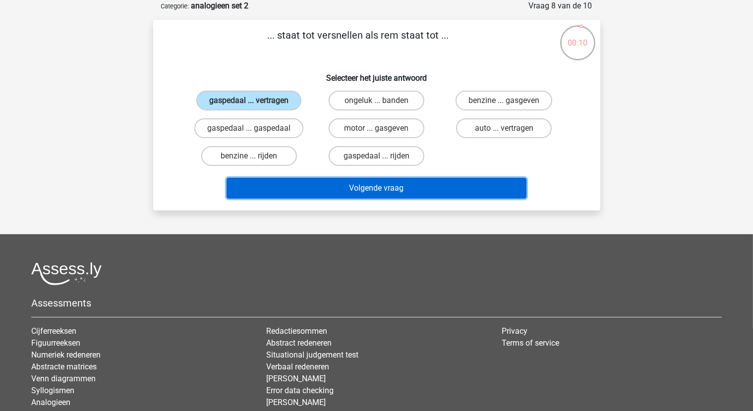
click at [373, 193] on button "Volgende vraag" at bounding box center [376, 188] width 300 height 21
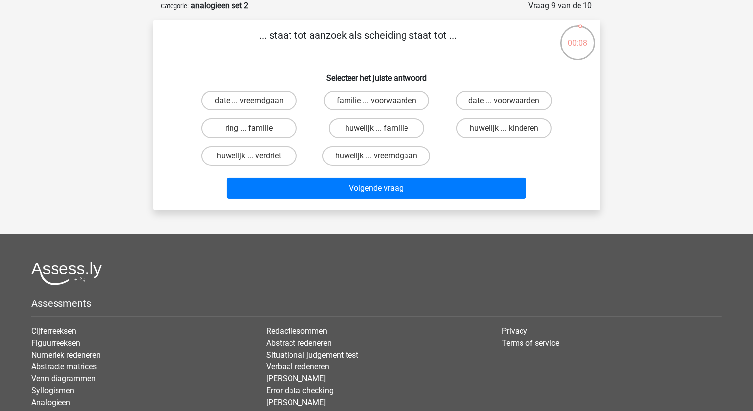
click at [383, 138] on div "huwelijk ... familie" at bounding box center [376, 128] width 127 height 28
click at [372, 117] on div "huwelijk ... familie" at bounding box center [376, 128] width 127 height 28
click at [375, 125] on label "huwelijk ... familie" at bounding box center [377, 128] width 96 height 20
click at [376, 128] on input "huwelijk ... familie" at bounding box center [379, 131] width 6 height 6
radio input "true"
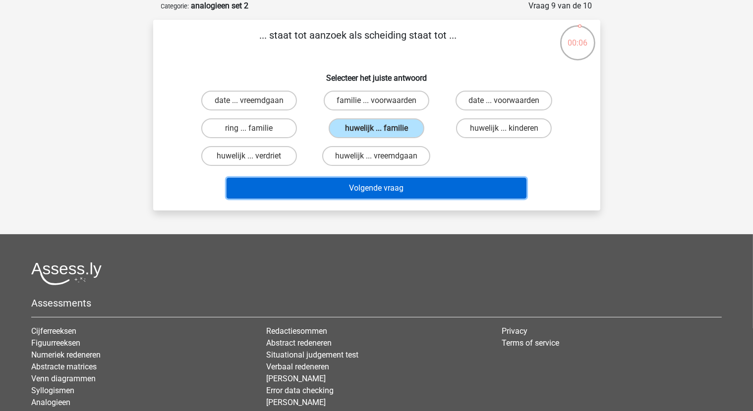
click at [386, 179] on button "Volgende vraag" at bounding box center [376, 188] width 300 height 21
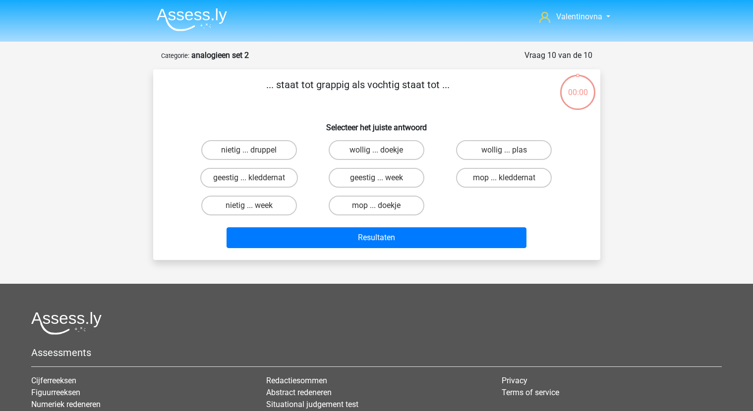
scroll to position [50, 0]
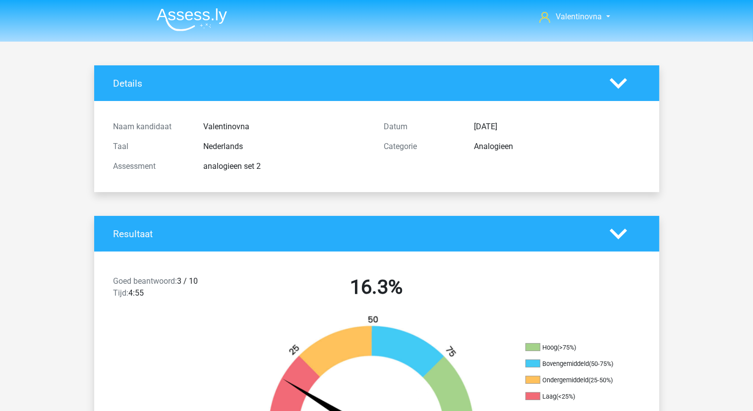
click at [429, 190] on div "Naam kandidaat [GEOGRAPHIC_DATA] Taal Nederlands Assessment analogieen set 2 Da…" at bounding box center [377, 146] width 550 height 91
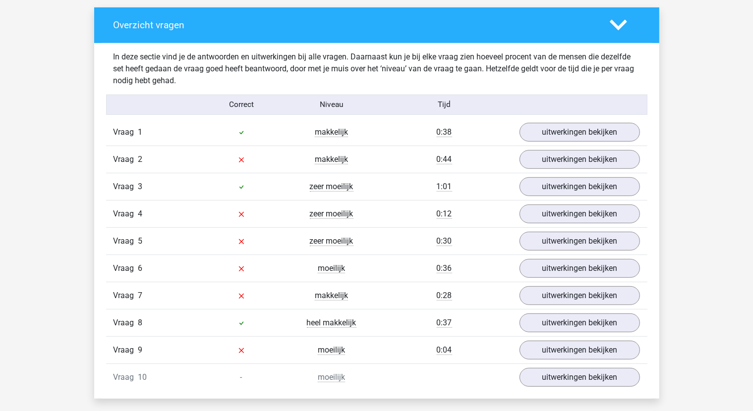
scroll to position [545, 0]
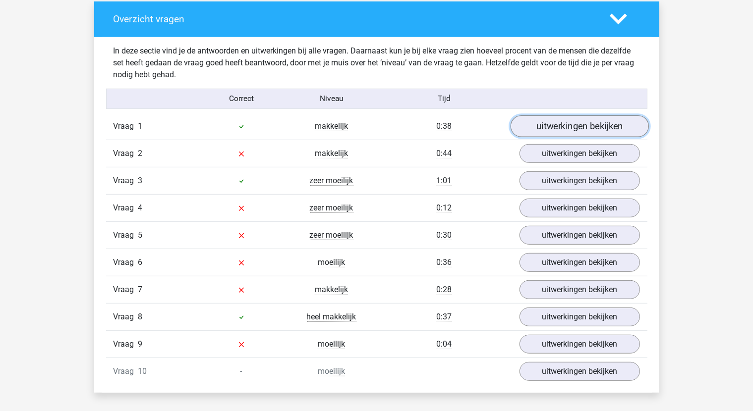
click at [581, 129] on link "uitwerkingen bekijken" at bounding box center [579, 126] width 138 height 22
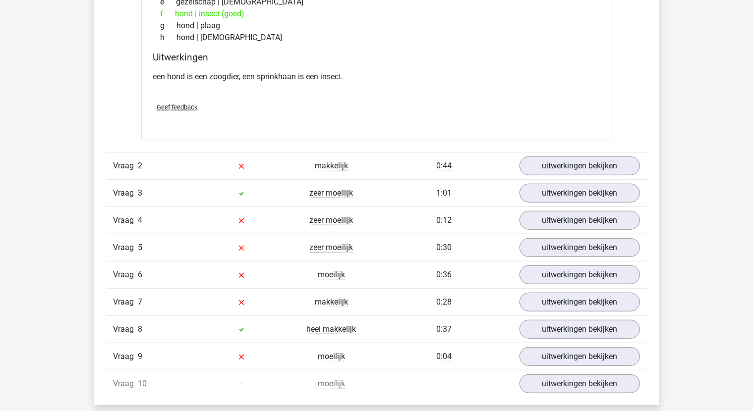
scroll to position [793, 0]
click at [583, 159] on link "uitwerkingen bekijken" at bounding box center [579, 166] width 138 height 22
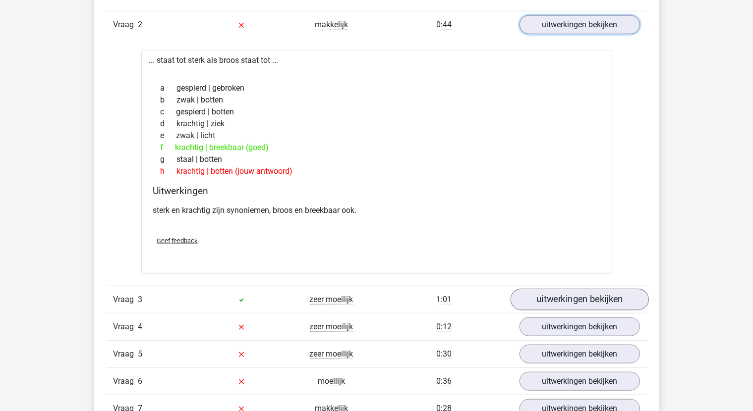
scroll to position [942, 0]
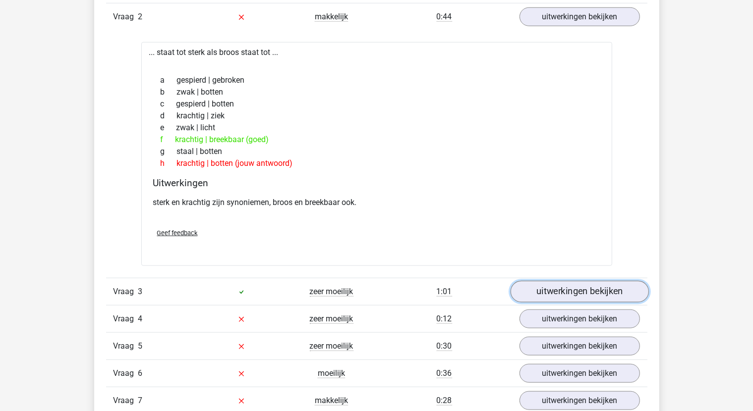
click at [570, 294] on link "uitwerkingen bekijken" at bounding box center [579, 292] width 138 height 22
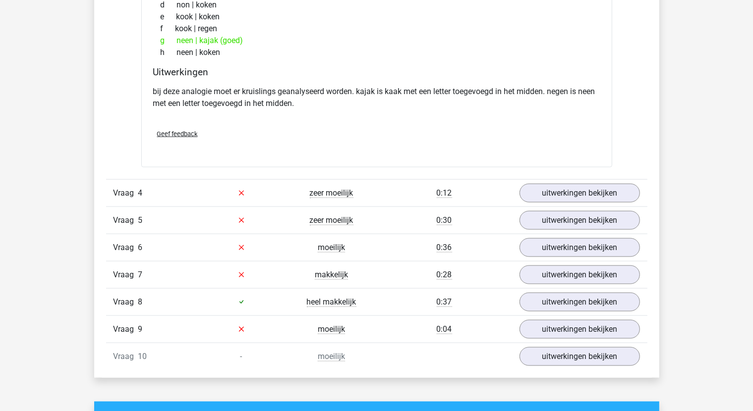
scroll to position [1338, 0]
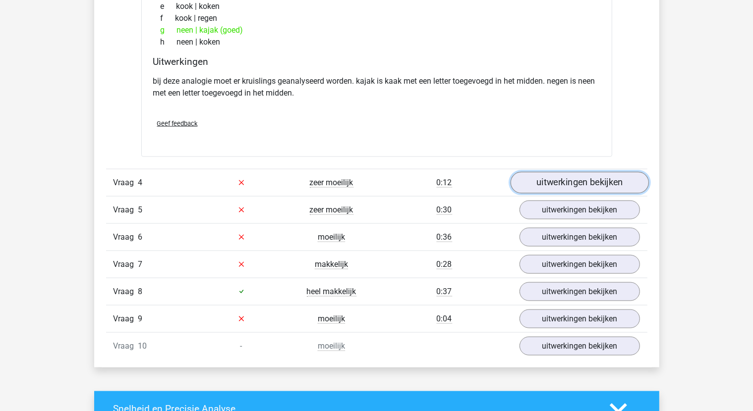
click at [585, 183] on link "uitwerkingen bekijken" at bounding box center [579, 183] width 138 height 22
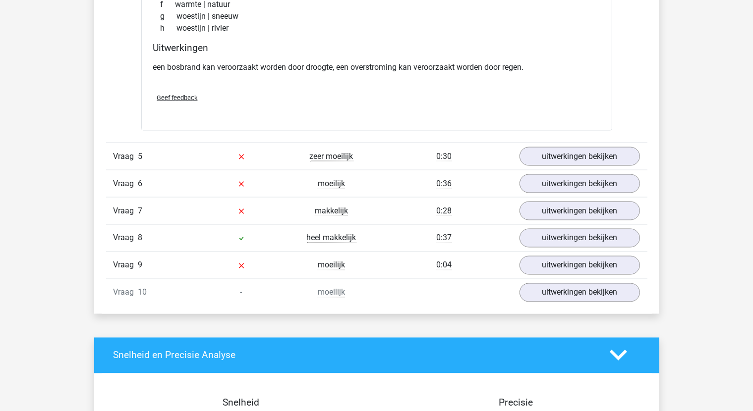
scroll to position [1685, 0]
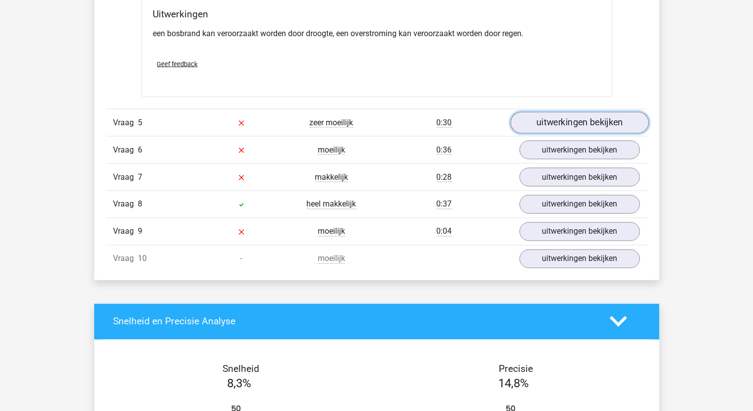
click at [587, 122] on link "uitwerkingen bekijken" at bounding box center [579, 123] width 138 height 22
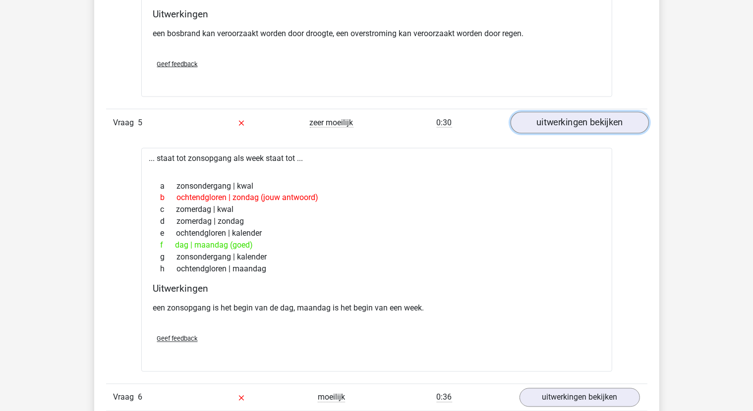
click at [611, 123] on link "uitwerkingen bekijken" at bounding box center [579, 123] width 138 height 22
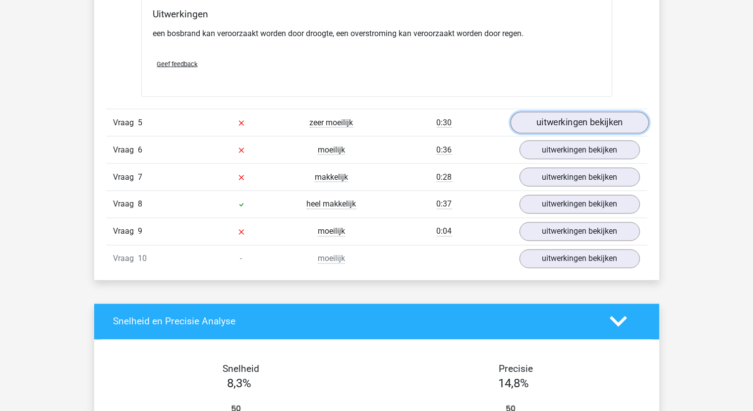
click at [612, 125] on link "uitwerkingen bekijken" at bounding box center [579, 123] width 138 height 22
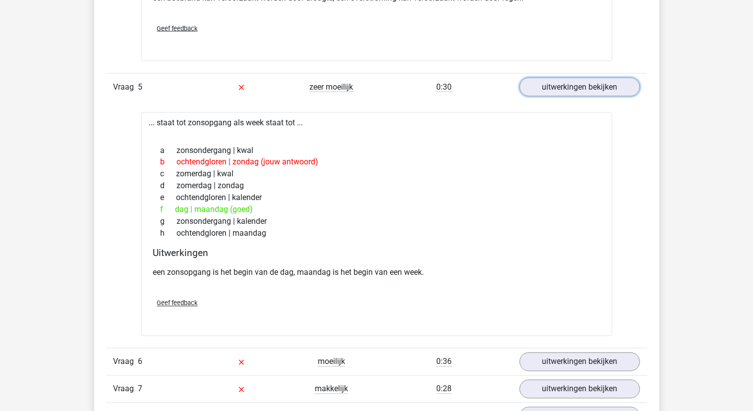
scroll to position [1834, 0]
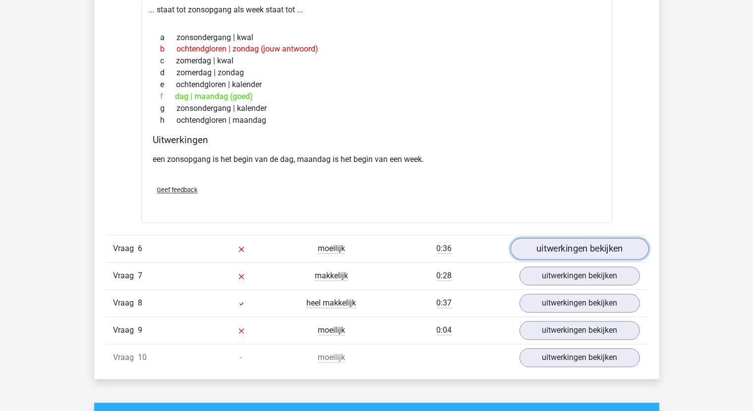
click at [569, 243] on link "uitwerkingen bekijken" at bounding box center [579, 249] width 138 height 22
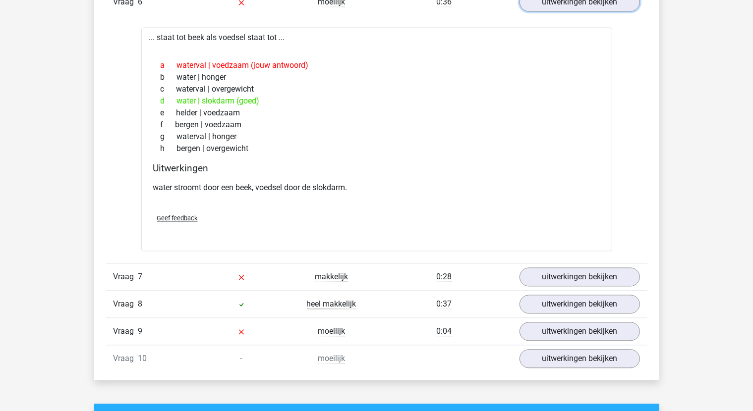
scroll to position [2081, 0]
click at [626, 266] on link "uitwerkingen bekijken" at bounding box center [579, 277] width 138 height 22
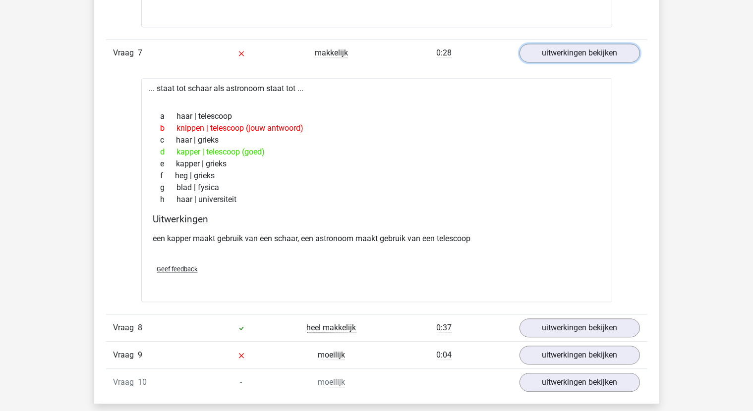
scroll to position [2379, 0]
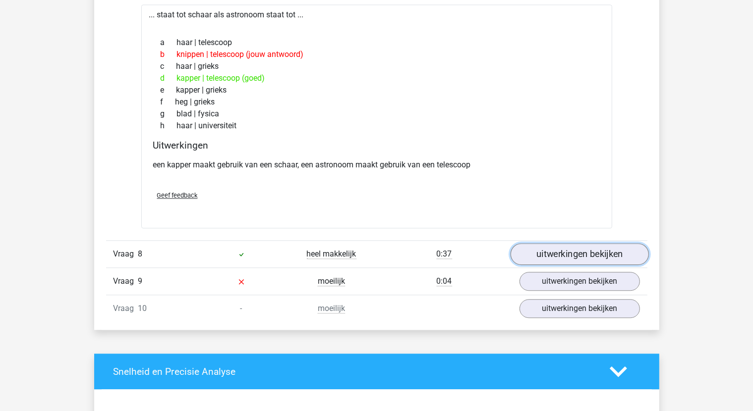
click at [616, 252] on link "uitwerkingen bekijken" at bounding box center [579, 255] width 138 height 22
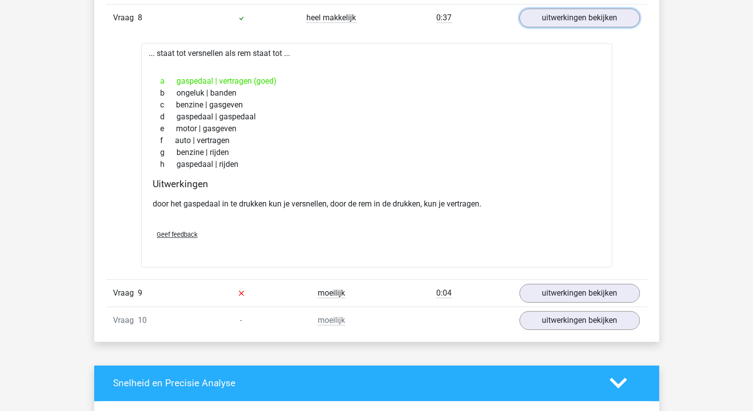
scroll to position [2627, 0]
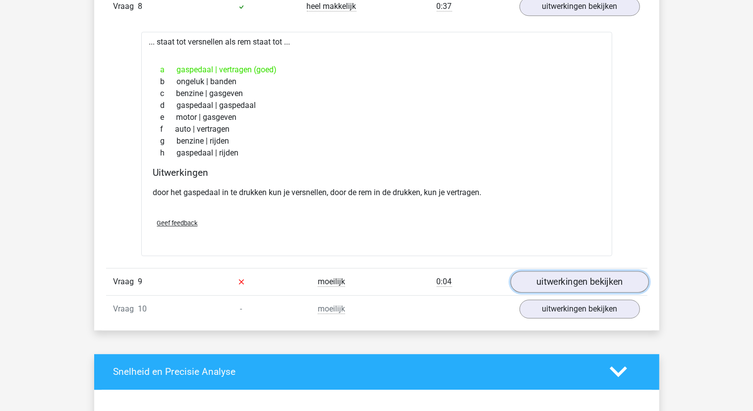
click at [623, 272] on link "uitwerkingen bekijken" at bounding box center [579, 282] width 138 height 22
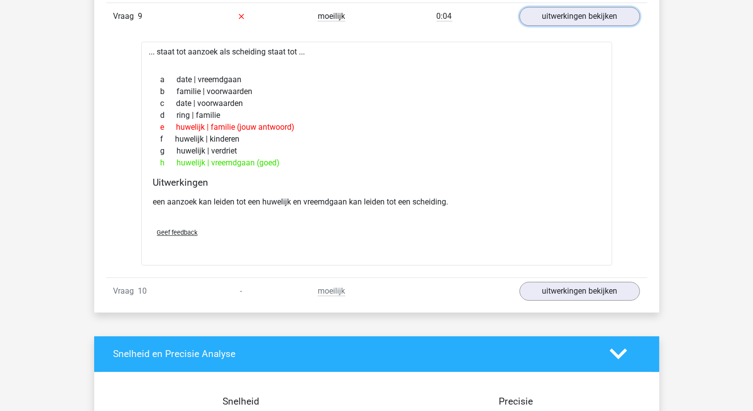
scroll to position [2924, 0]
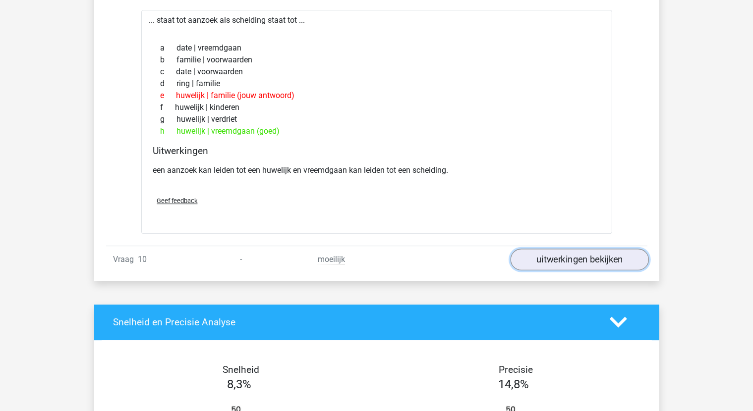
click at [630, 252] on link "uitwerkingen bekijken" at bounding box center [579, 260] width 138 height 22
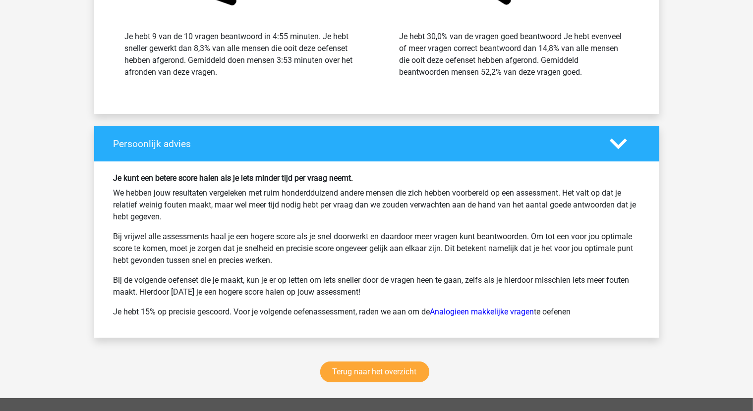
scroll to position [3766, 0]
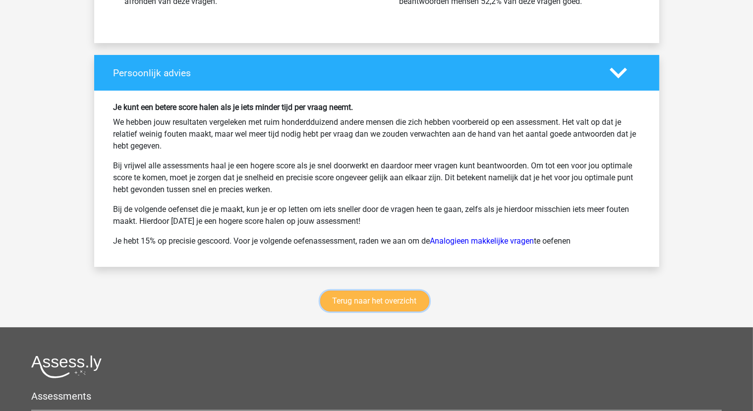
drag, startPoint x: 392, startPoint y: 296, endPoint x: 394, endPoint y: 290, distance: 5.7
click at [392, 295] on link "Terug naar het overzicht" at bounding box center [374, 301] width 109 height 21
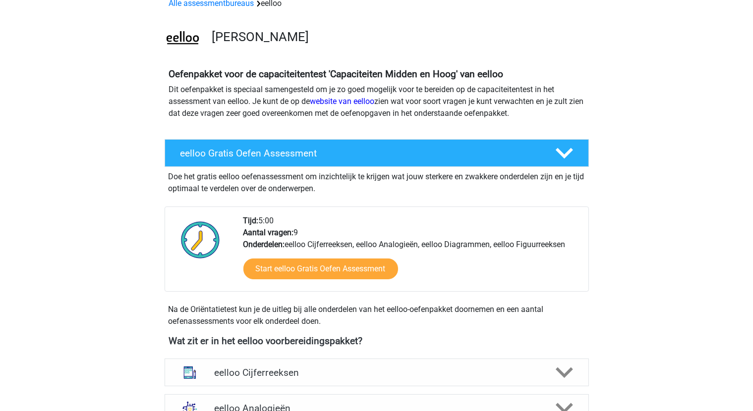
scroll to position [198, 0]
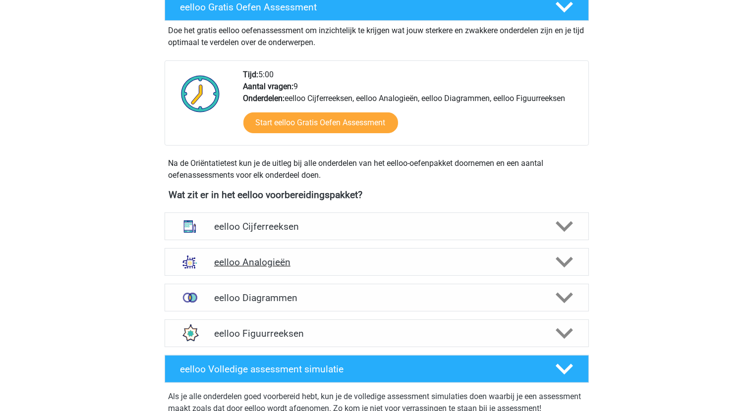
click at [339, 264] on h4 "eelloo Analogieën" at bounding box center [376, 262] width 325 height 11
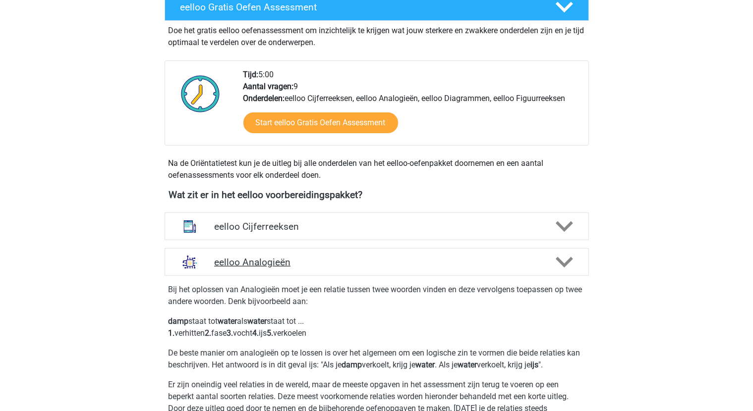
click at [569, 266] on icon at bounding box center [564, 262] width 17 height 17
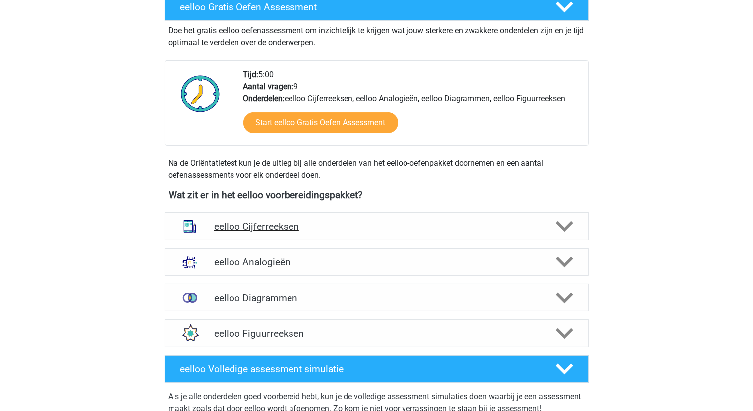
click at [567, 226] on polygon at bounding box center [564, 227] width 17 height 11
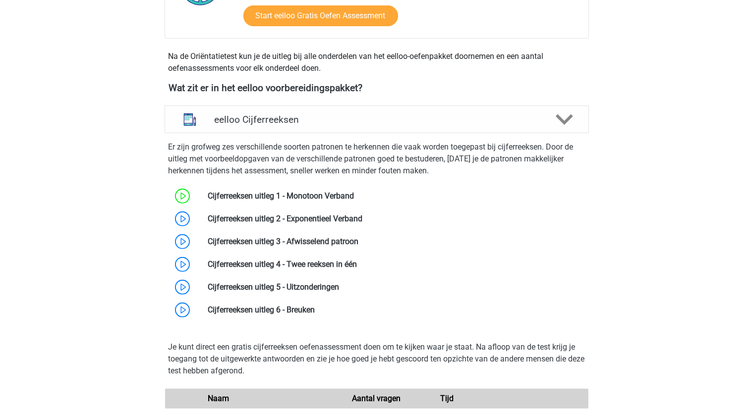
scroll to position [347, 0]
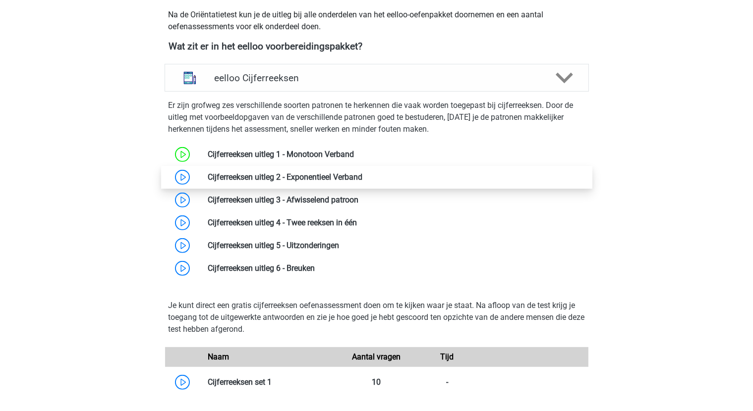
click at [362, 181] on link at bounding box center [362, 176] width 0 height 9
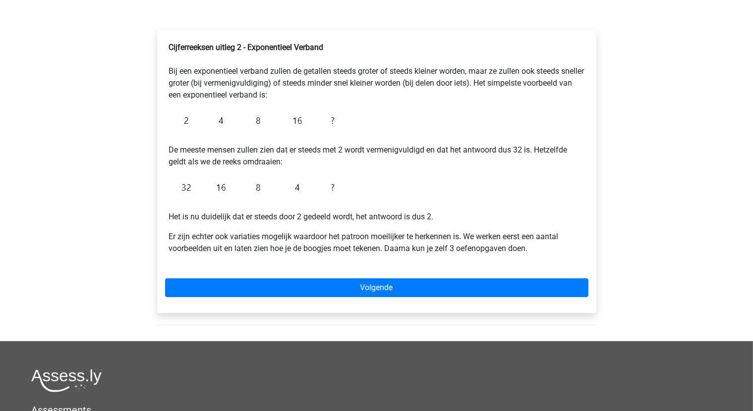
scroll to position [149, 0]
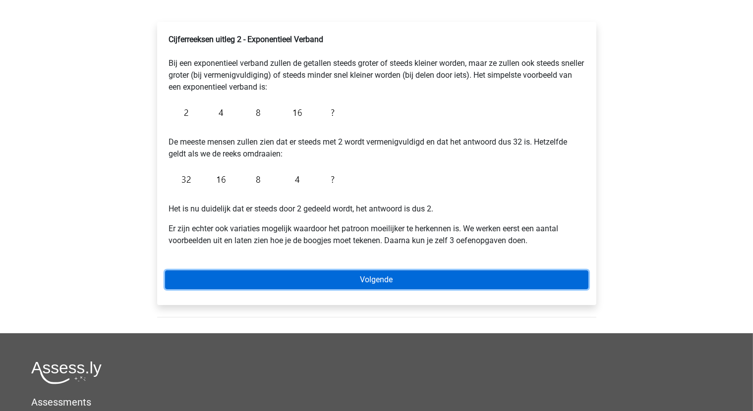
click at [373, 274] on link "Volgende" at bounding box center [376, 280] width 423 height 19
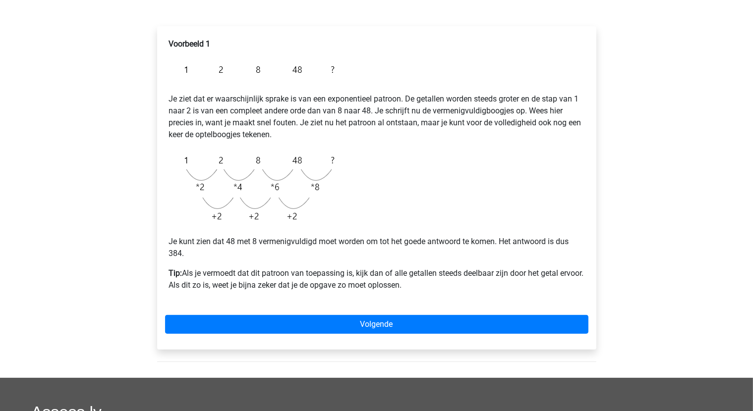
scroll to position [149, 0]
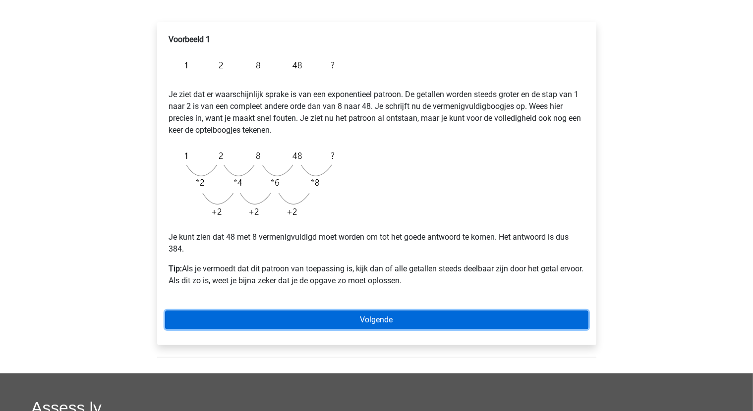
click at [366, 319] on link "Volgende" at bounding box center [376, 320] width 423 height 19
